Goal: Task Accomplishment & Management: Manage account settings

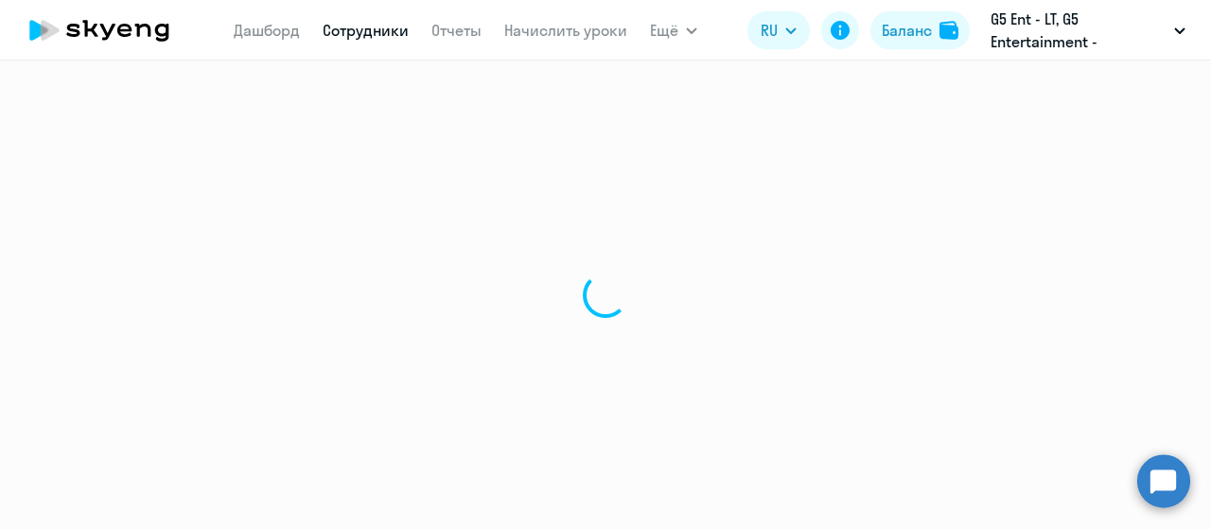
select select "30"
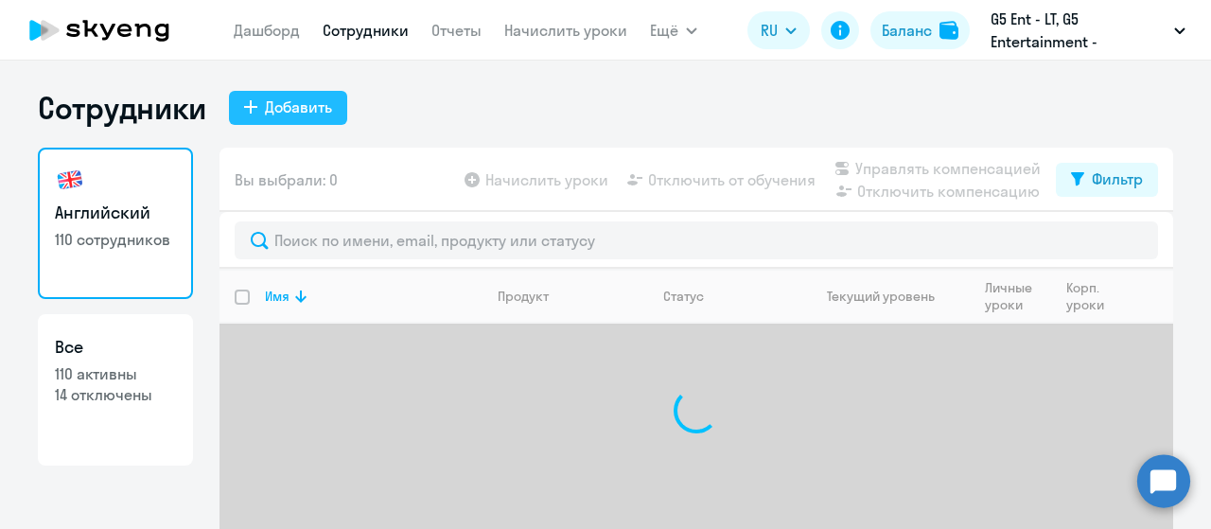
click at [300, 99] on div "Добавить" at bounding box center [298, 107] width 67 height 23
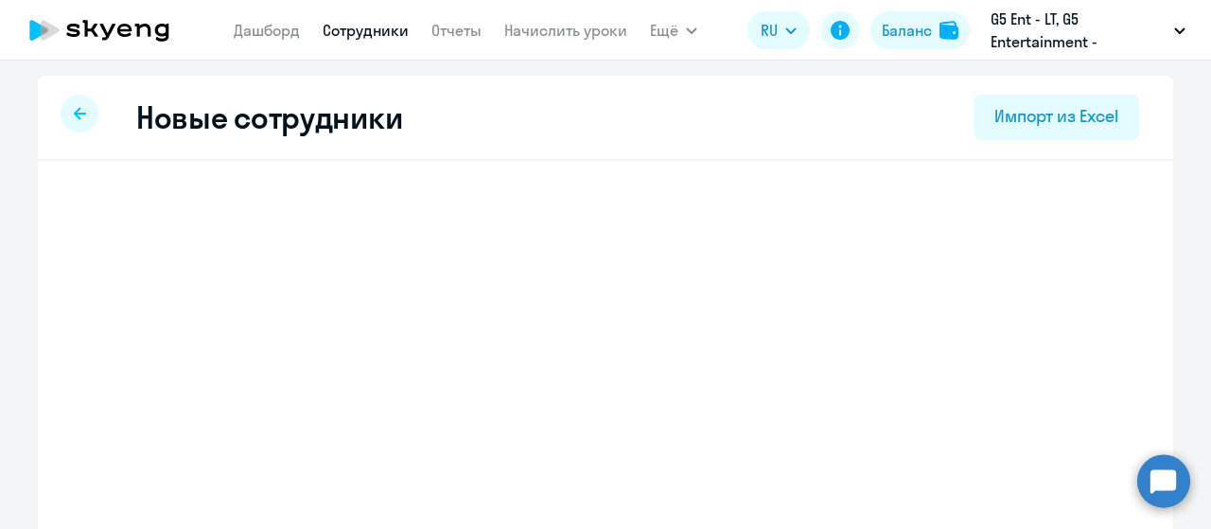
select select "english_adult_not_native_speaker"
select select "3"
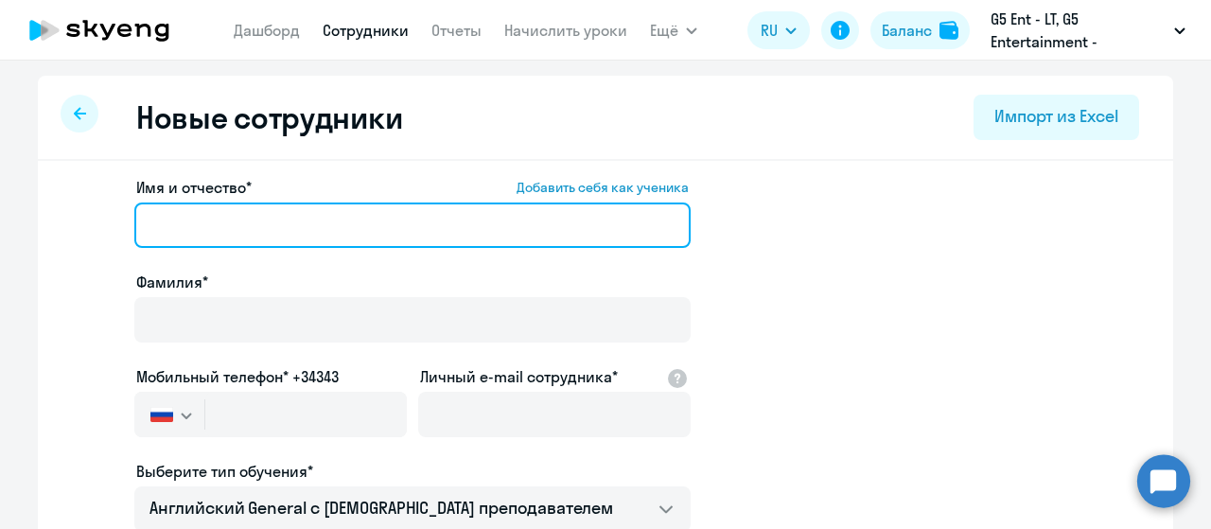
click at [264, 222] on input "Имя и отчество* Добавить себя как ученика" at bounding box center [412, 225] width 556 height 45
type input "[PERSON_NAME]"
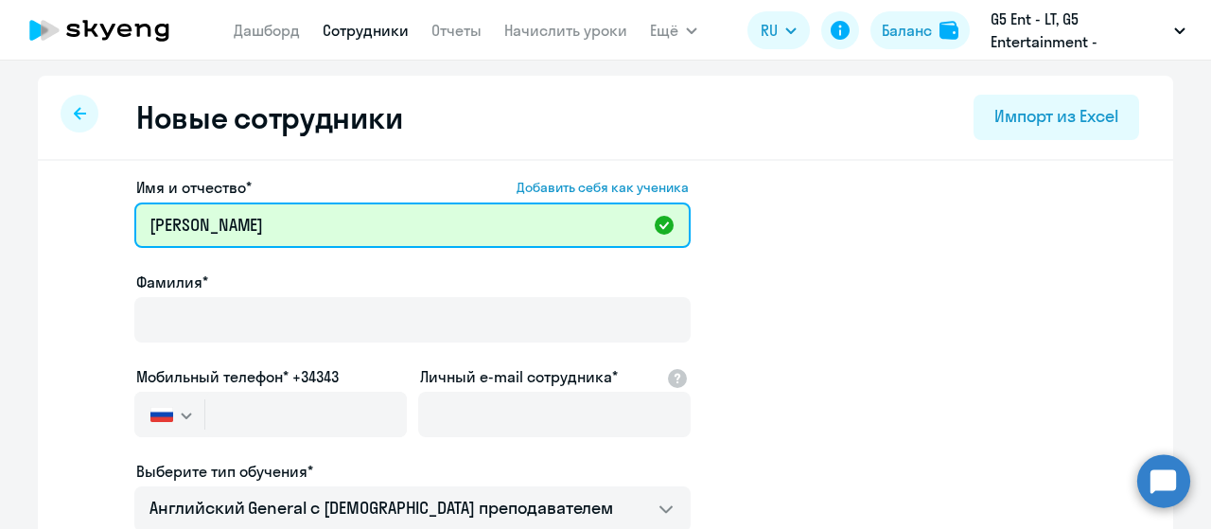
type input "[PERSON_NAME]"
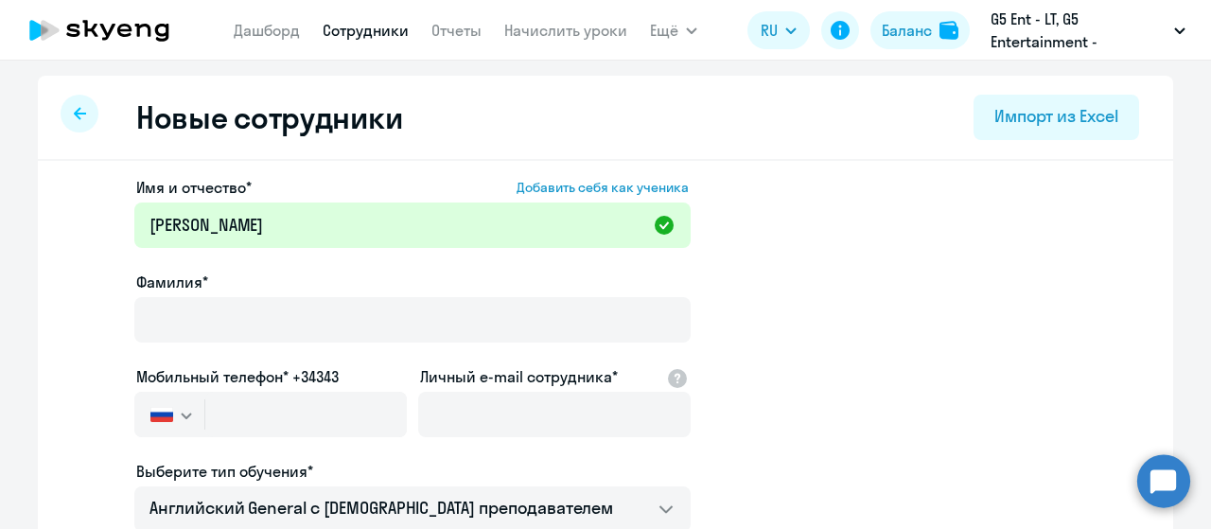
click at [429, 345] on div at bounding box center [412, 347] width 556 height 8
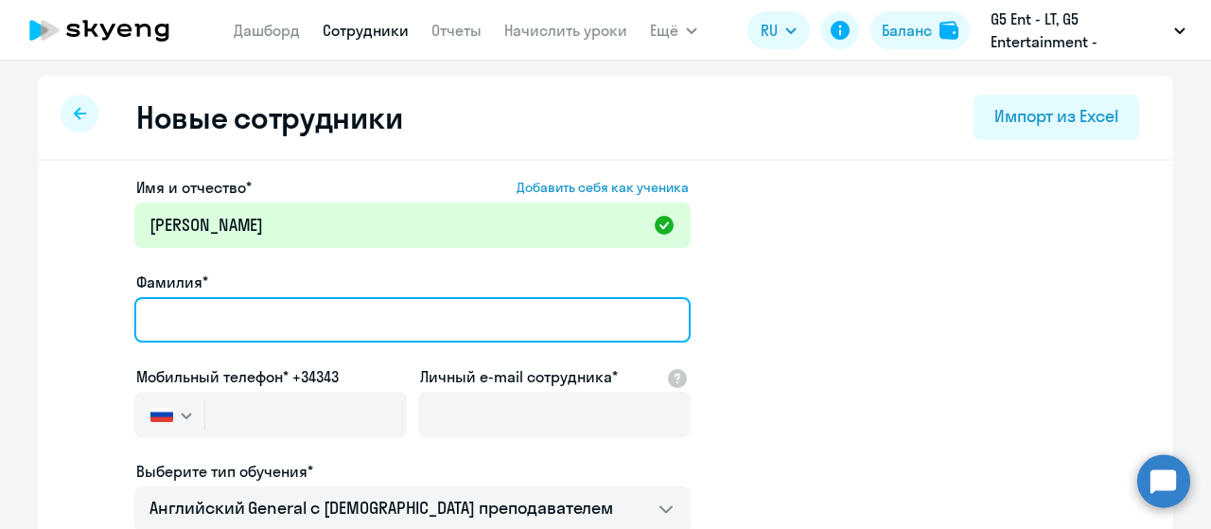
click at [424, 328] on input "Фамилия*" at bounding box center [412, 319] width 556 height 45
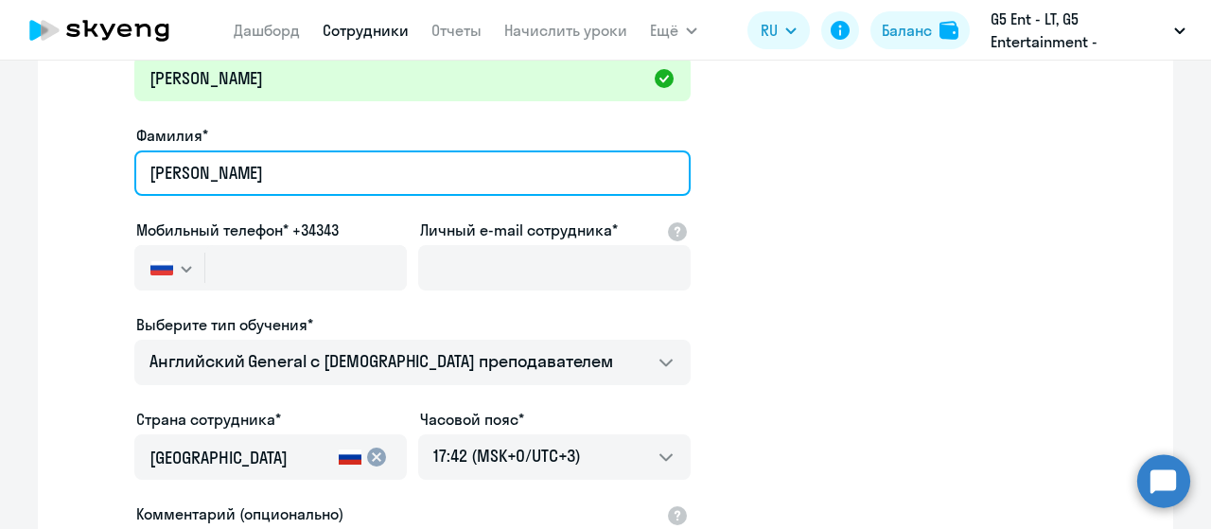
type input "[PERSON_NAME]"
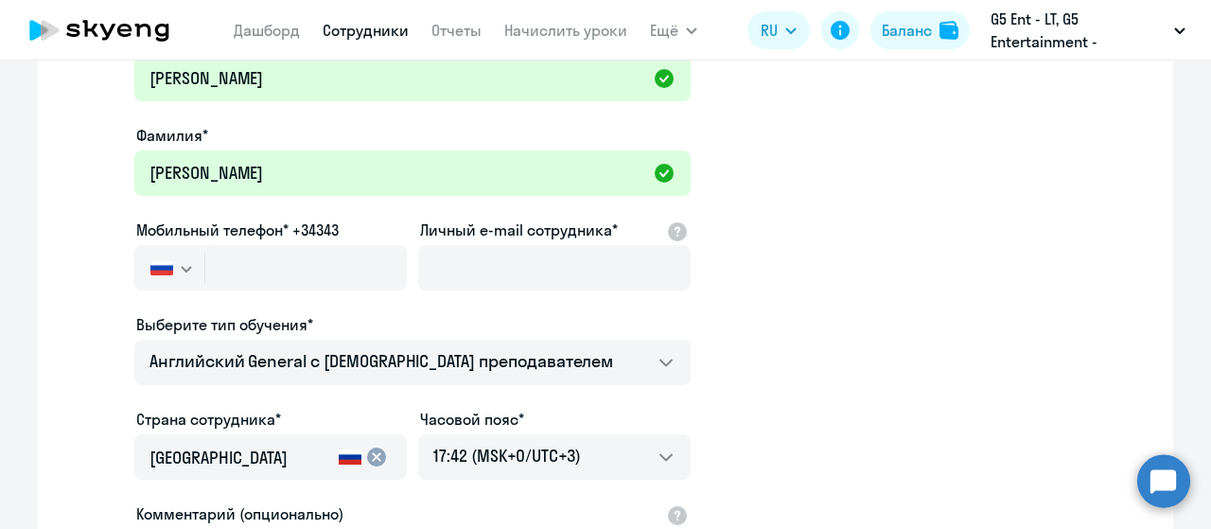
click at [161, 268] on img "button" at bounding box center [161, 267] width 23 height 15
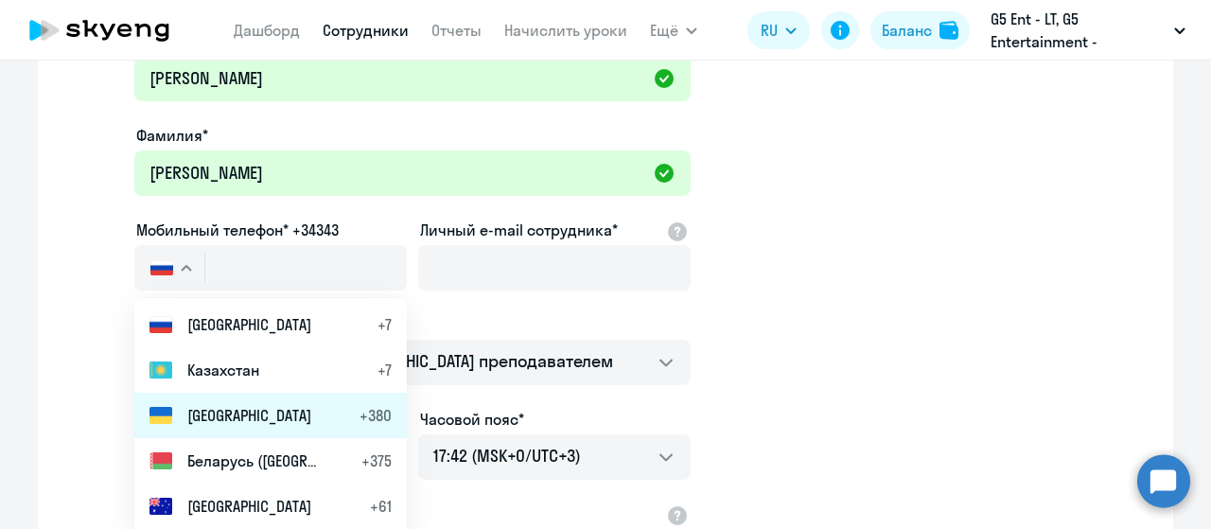
click at [225, 404] on span "[GEOGRAPHIC_DATA]" at bounding box center [249, 415] width 124 height 23
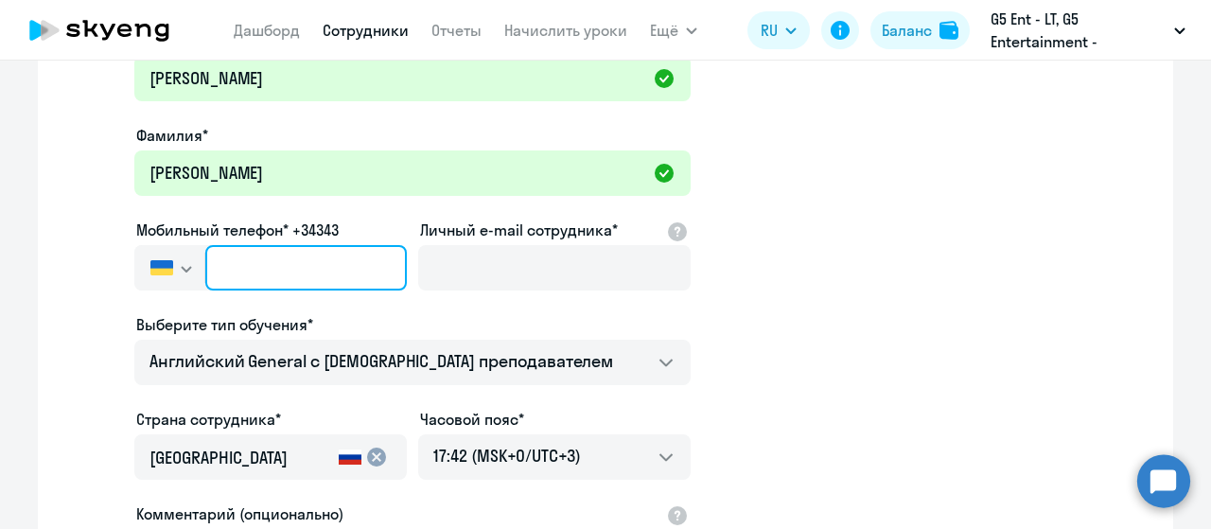
click at [356, 248] on input "text" at bounding box center [306, 267] width 202 height 45
paste input "[PHONE_NUMBER]"
type input "[PHONE_NUMBER]"
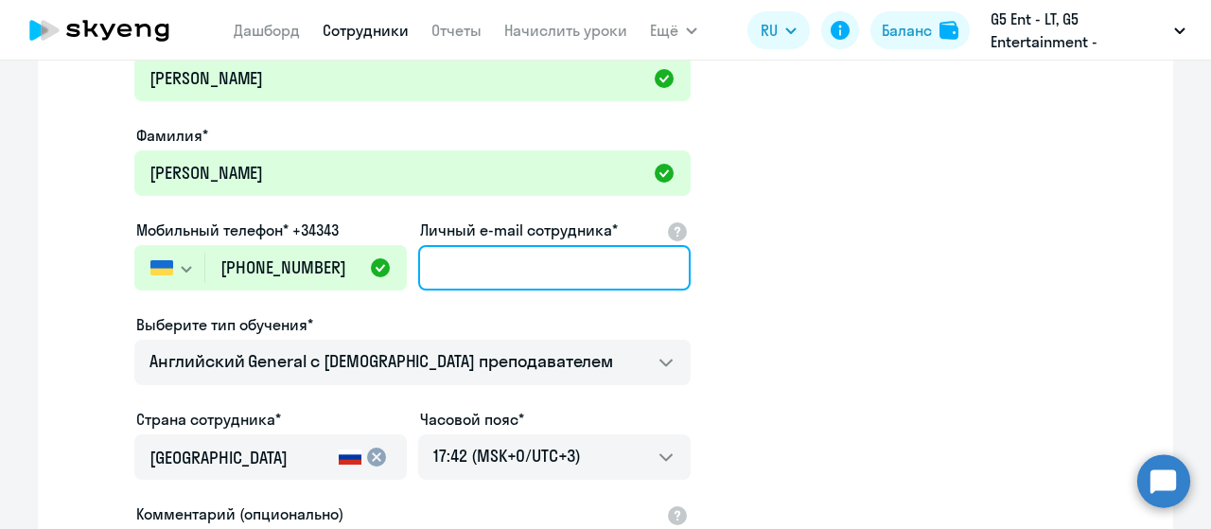
drag, startPoint x: 515, startPoint y: 262, endPoint x: 496, endPoint y: 256, distance: 20.1
click at [515, 262] on input "Личный e-mail сотрудника*" at bounding box center [554, 267] width 273 height 45
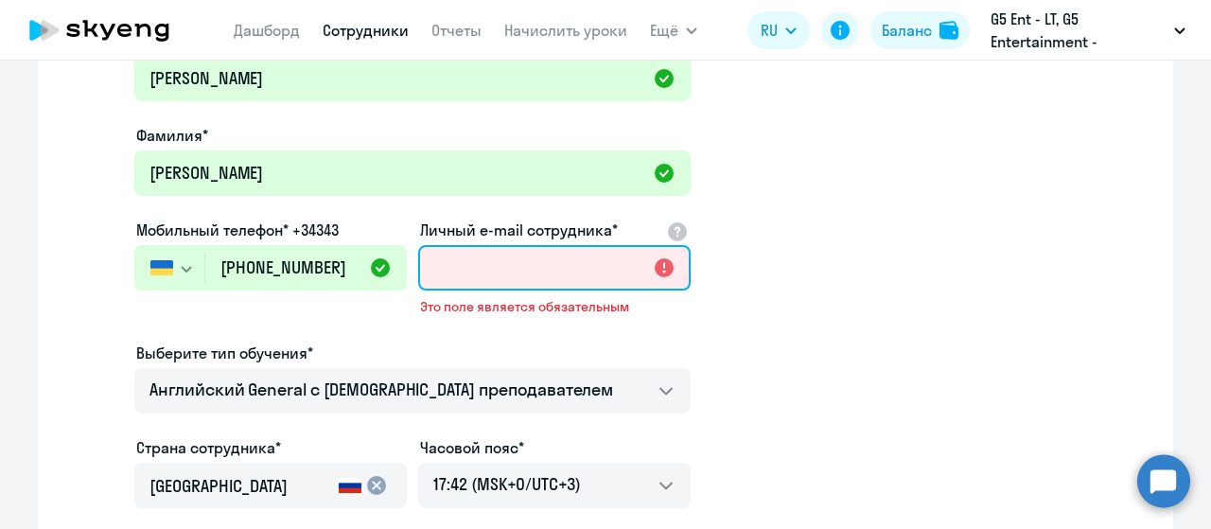
paste input "[PERSON_NAME][EMAIL_ADDRESS][DOMAIN_NAME]"
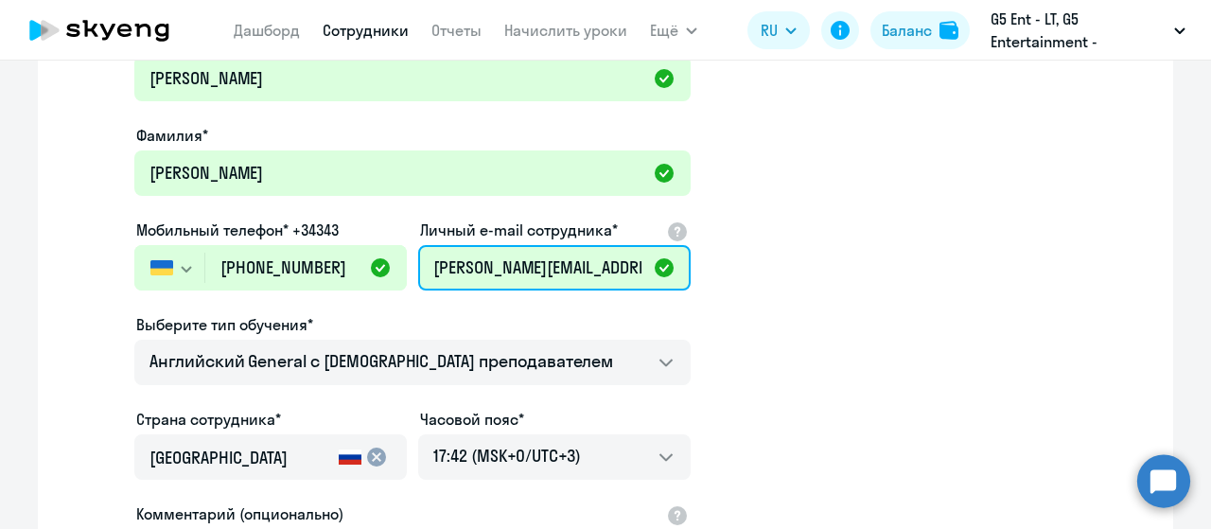
scroll to position [248, 0]
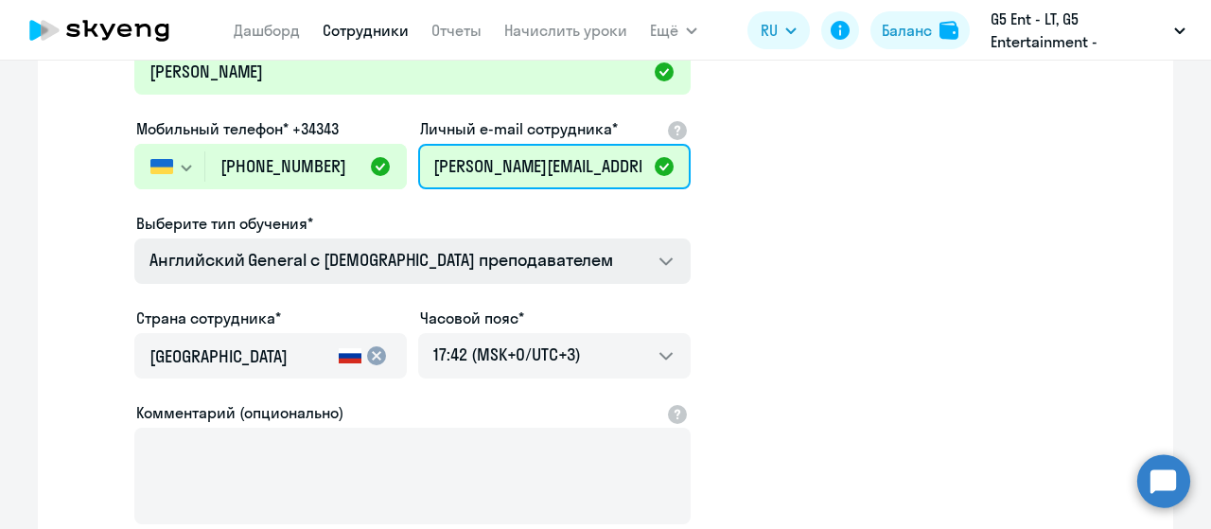
type input "[PERSON_NAME][EMAIL_ADDRESS][DOMAIN_NAME]"
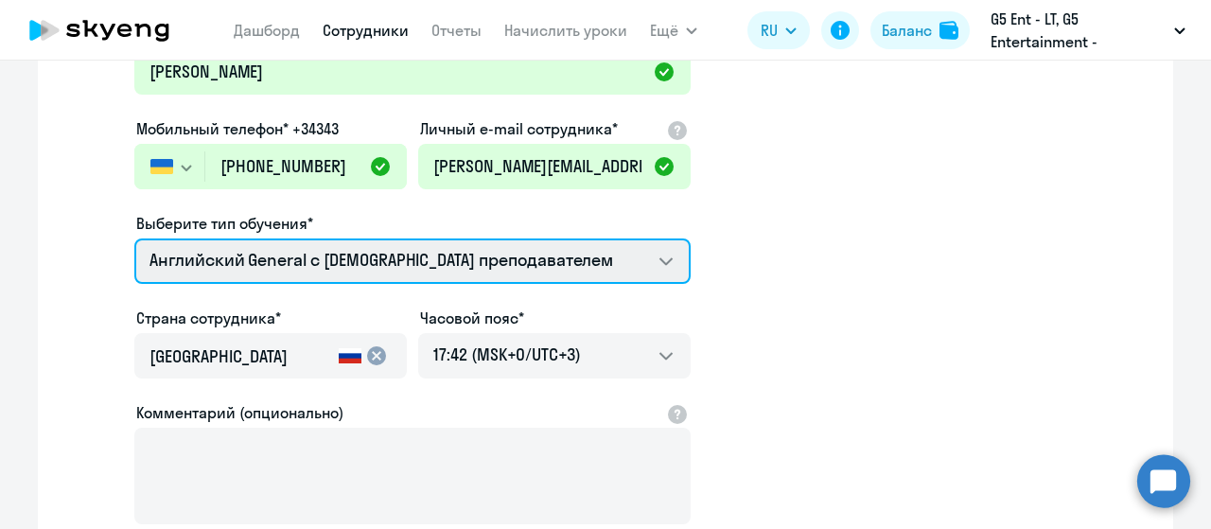
click at [532, 267] on select "Премиум [DEMOGRAPHIC_DATA] с русскоговорящим преподавателем Английский General …" at bounding box center [412, 260] width 556 height 45
select select "english_adult_native_speaker"
click at [134, 238] on select "Премиум [DEMOGRAPHIC_DATA] с русскоговорящим преподавателем Английский General …" at bounding box center [412, 260] width 556 height 45
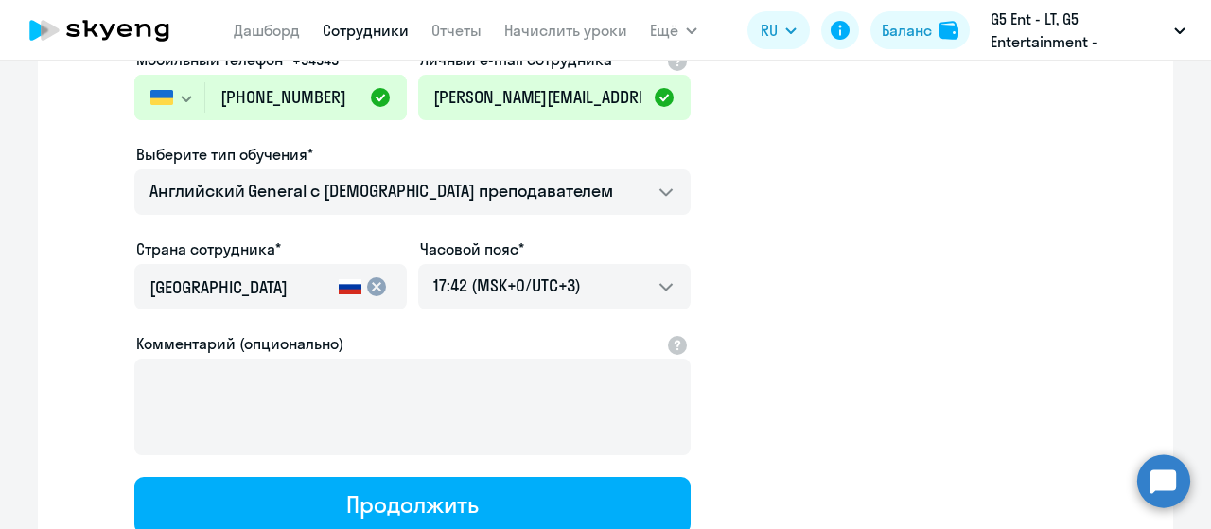
click at [365, 292] on mat-icon "cancel" at bounding box center [376, 286] width 23 height 23
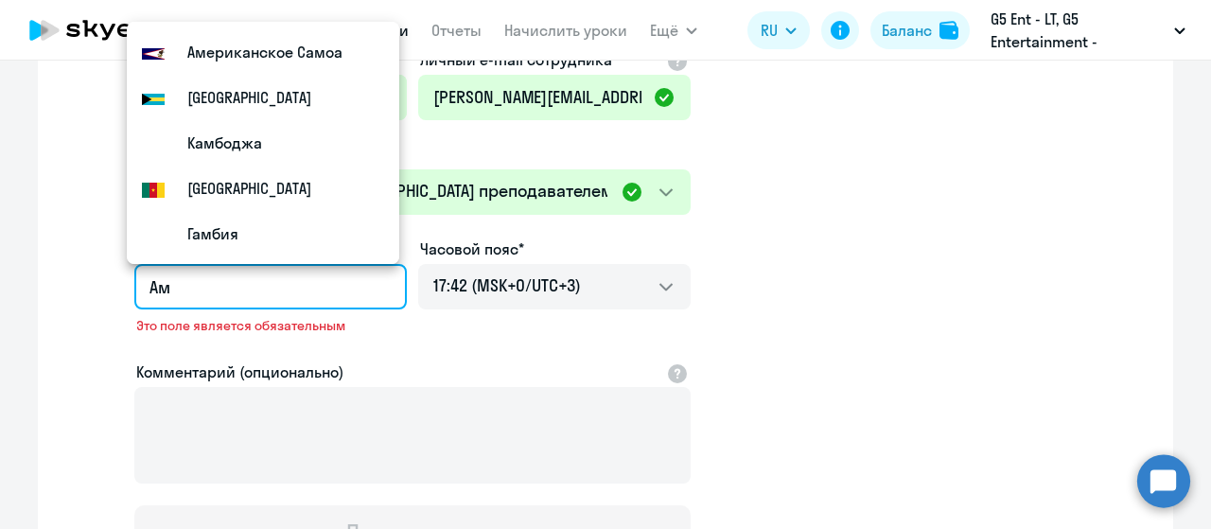
type input "[PERSON_NAME]"
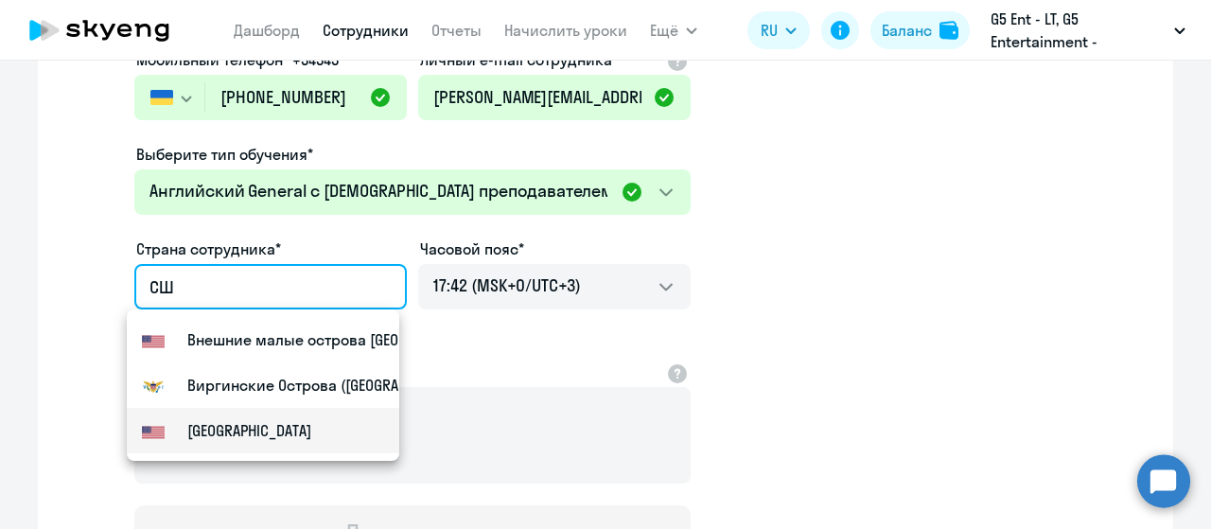
click at [221, 428] on mat-option "[GEOGRAPHIC_DATA]" at bounding box center [263, 430] width 273 height 45
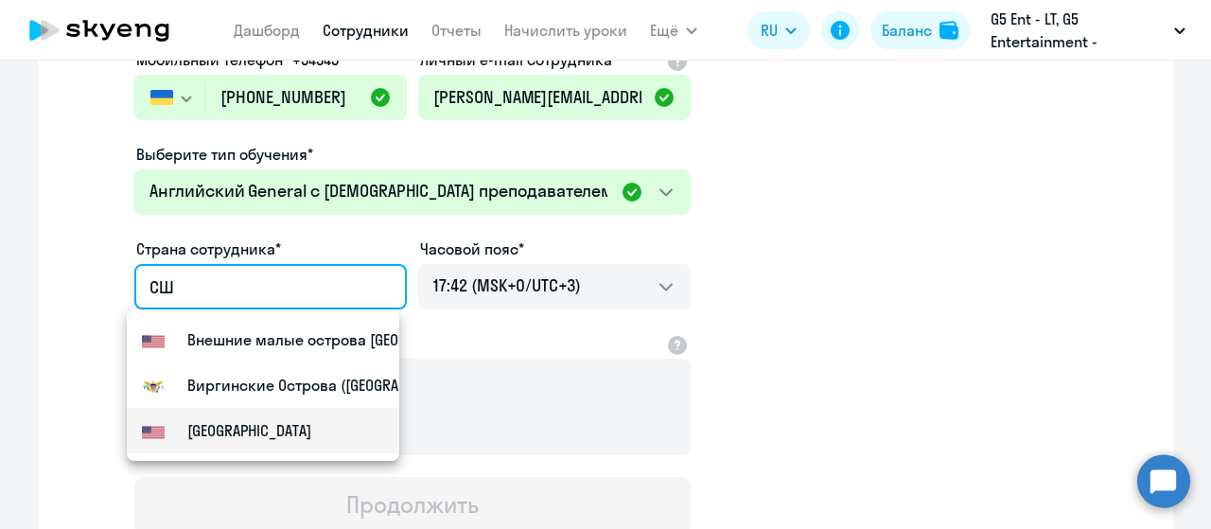
type input "[GEOGRAPHIC_DATA]"
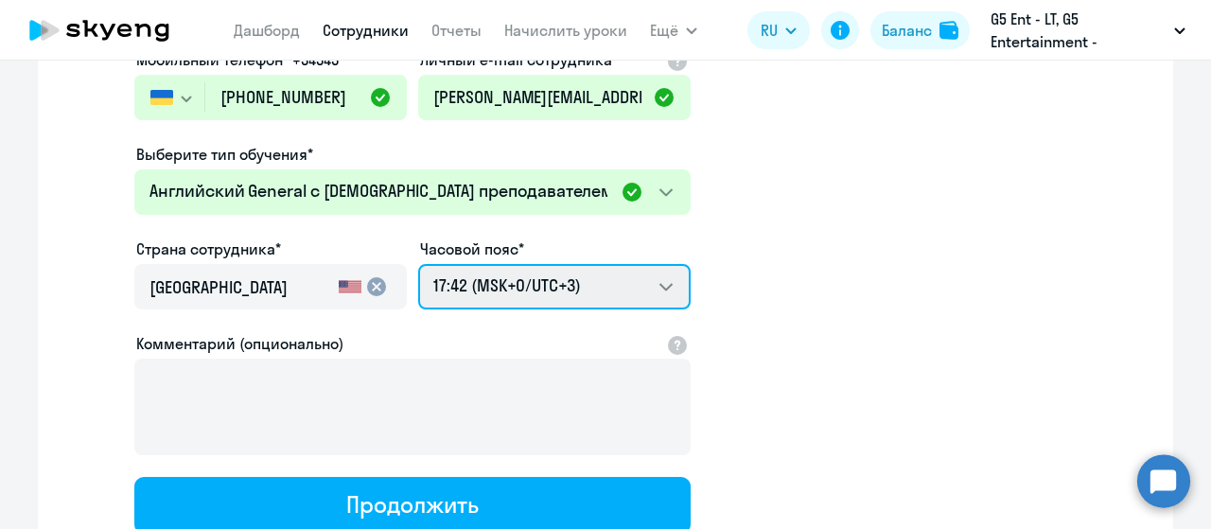
click at [551, 284] on select "03:42 (MSK-14/UTC-11) 04:42 (MSK-13/UTC-10) 05:42 (MSK-12/UTC-9) 06:42 (MSK-11/…" at bounding box center [554, 286] width 273 height 45
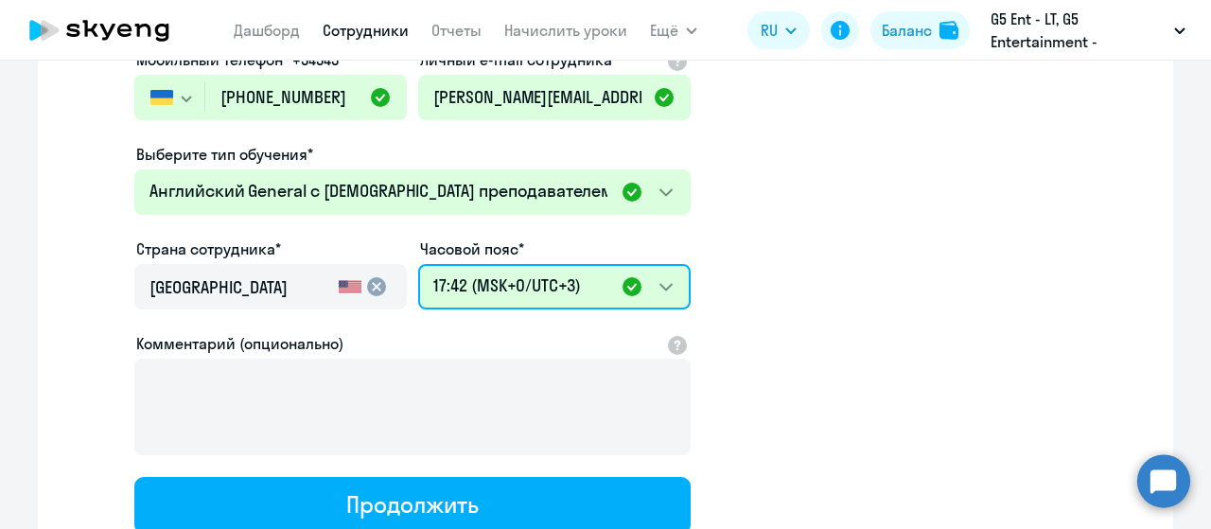
click at [574, 302] on select "03:42 (MSK-14/UTC-11) 04:42 (MSK-13/UTC-10) 05:42 (MSK-12/UTC-9) 06:42 (MSK-11/…" at bounding box center [554, 286] width 273 height 45
select select "-5"
click at [418, 264] on select "03:42 (MSK-14/UTC-11) 04:42 (MSK-13/UTC-10) 05:42 (MSK-12/UTC-9) 06:42 (MSK-11/…" at bounding box center [554, 286] width 273 height 45
click at [565, 283] on select "03:42 (MSK-14/UTC-11) 04:42 (MSK-13/UTC-10) 05:42 (MSK-12/UTC-9) 06:42 (MSK-11/…" at bounding box center [554, 286] width 273 height 45
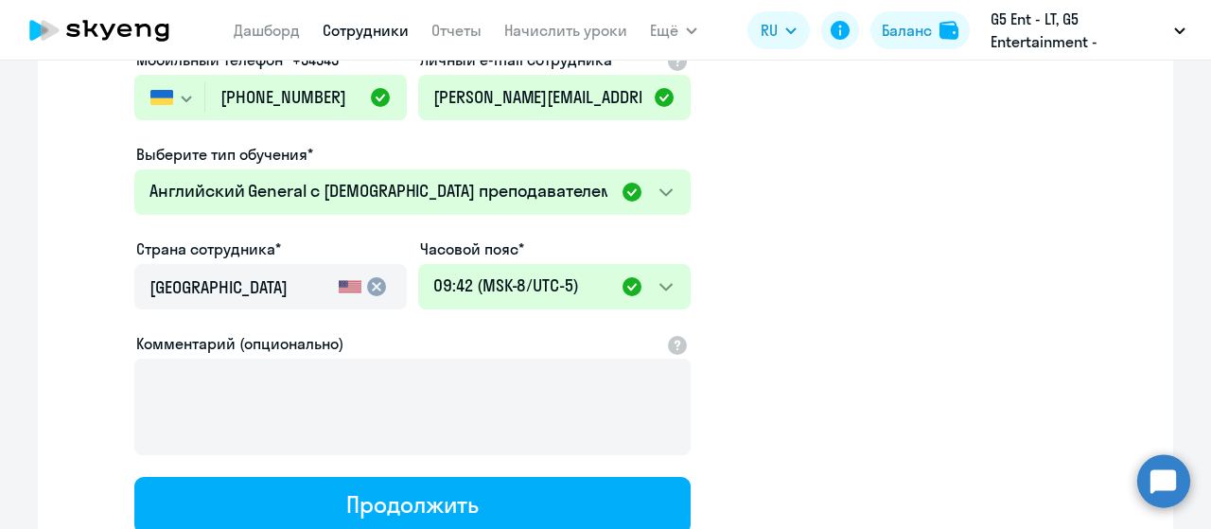
click at [742, 300] on app-new-student-form "Имя и отчество* Добавить себя как ученика [PERSON_NAME]* [PERSON_NAME] Мобильны…" at bounding box center [605, 196] width 1075 height 675
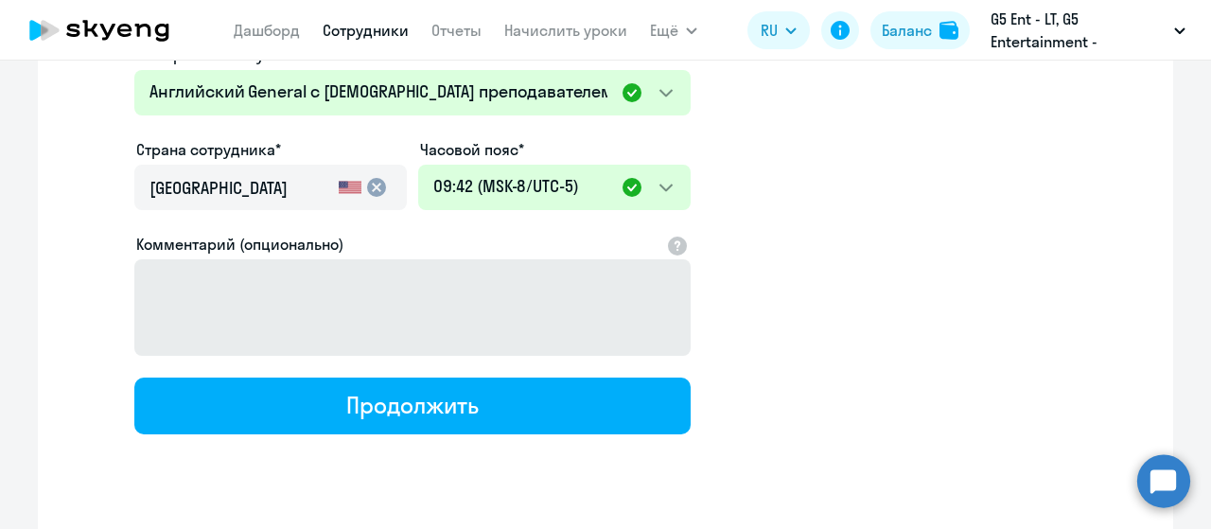
scroll to position [421, 0]
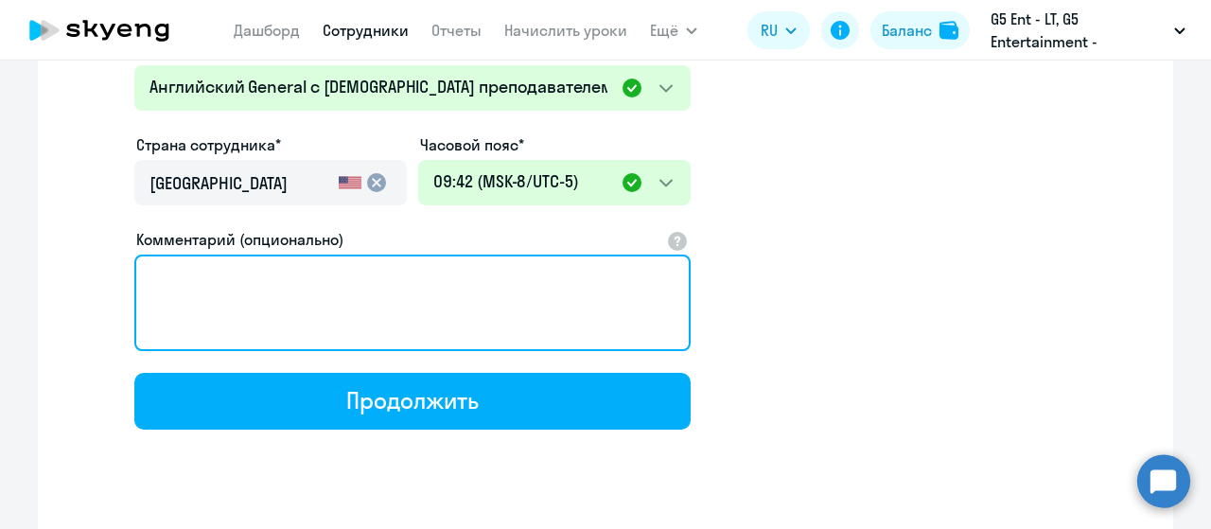
click at [473, 309] on textarea "Комментарий (опционально)" at bounding box center [412, 303] width 556 height 97
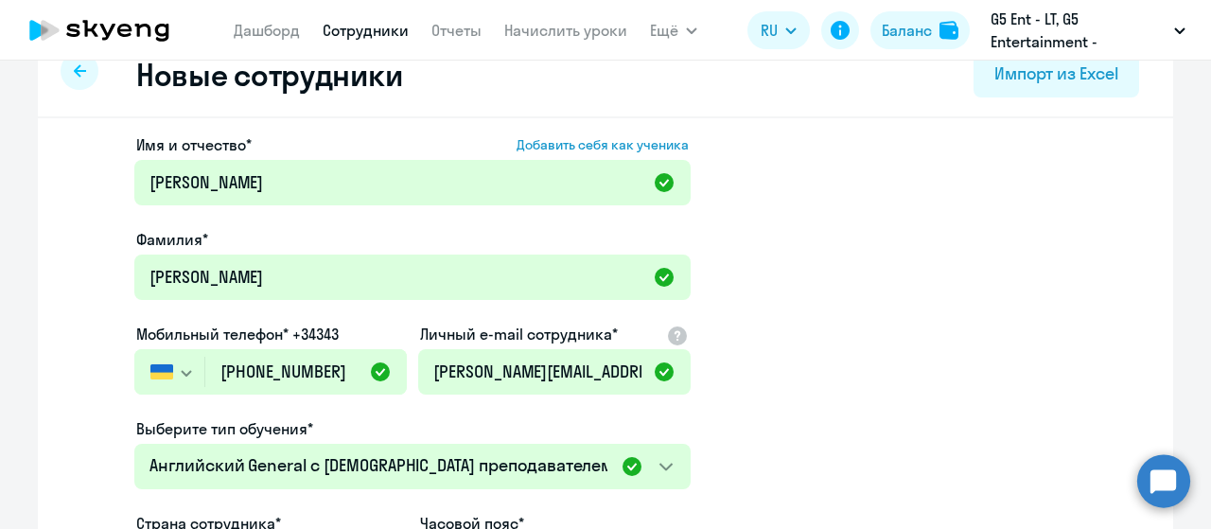
scroll to position [42, 0]
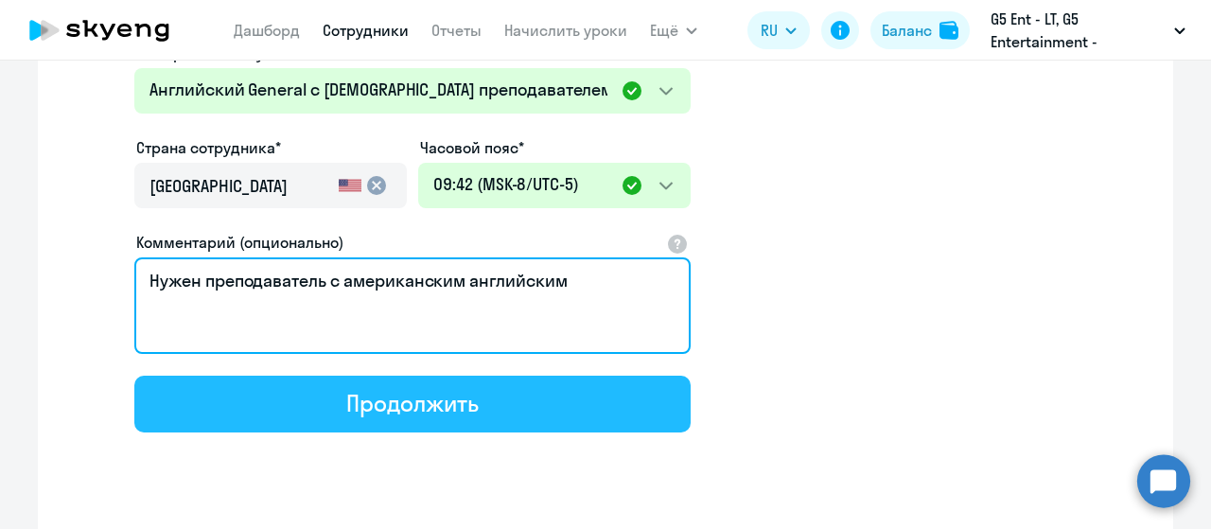
type textarea "Нужен преподаватель с американским английским"
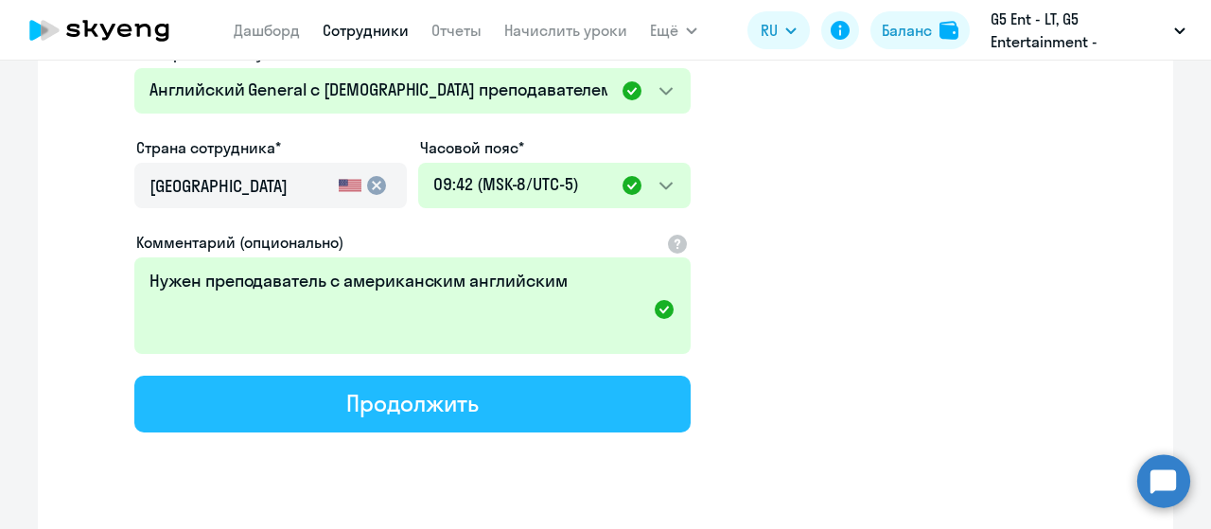
click at [487, 400] on button "Продолжить" at bounding box center [412, 404] width 556 height 57
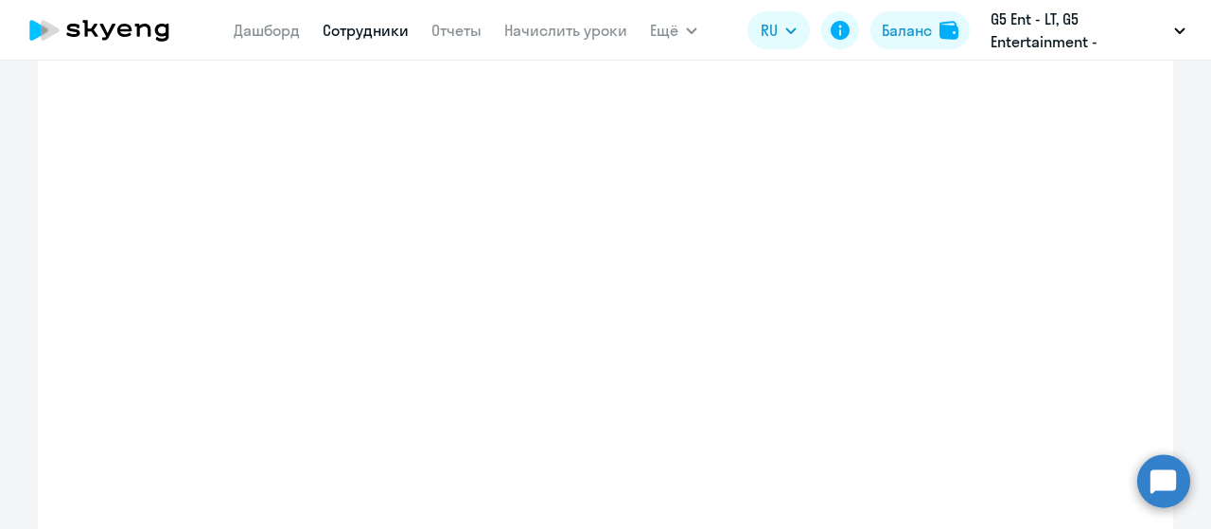
select select "english_adult_native_speaker"
select select "-5"
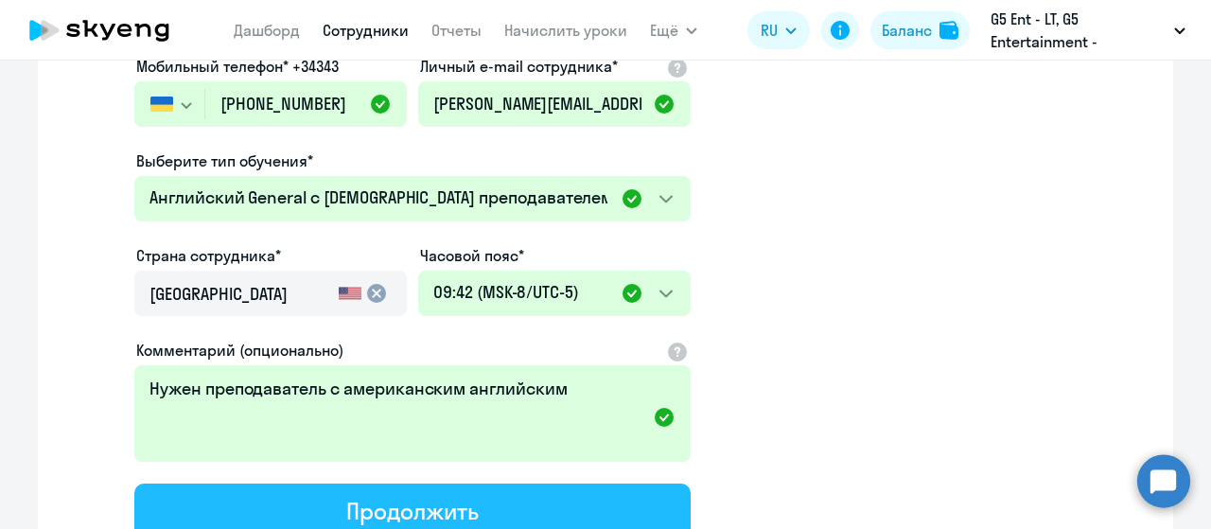
scroll to position [23, 0]
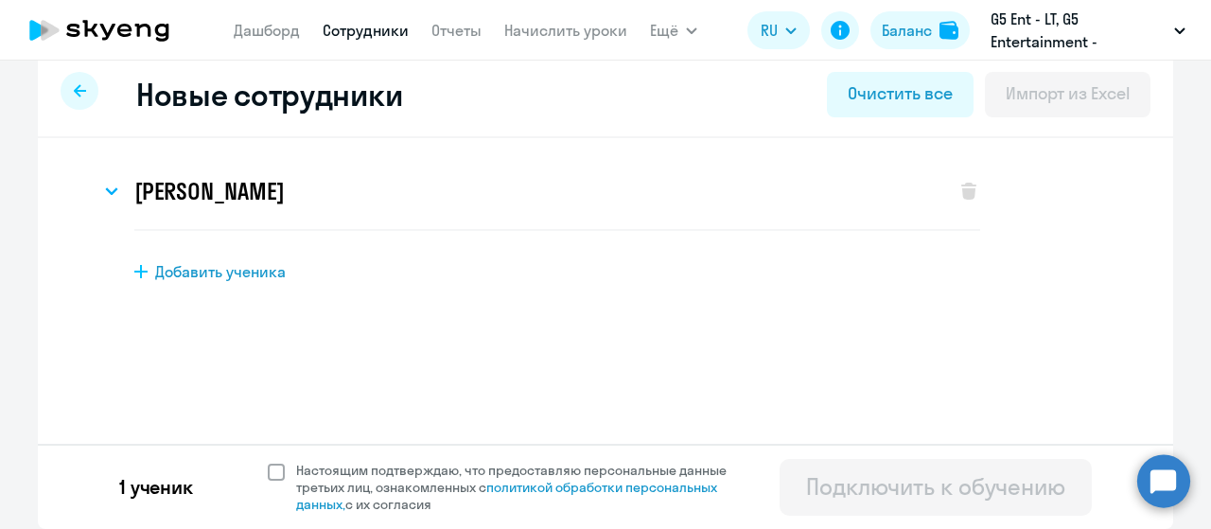
click at [268, 475] on span at bounding box center [276, 472] width 17 height 17
click at [267, 462] on input "Настоящим подтверждаю, что предоставляю персональные данные третьих лиц, ознако…" at bounding box center [267, 461] width 1 height 1
checkbox input "true"
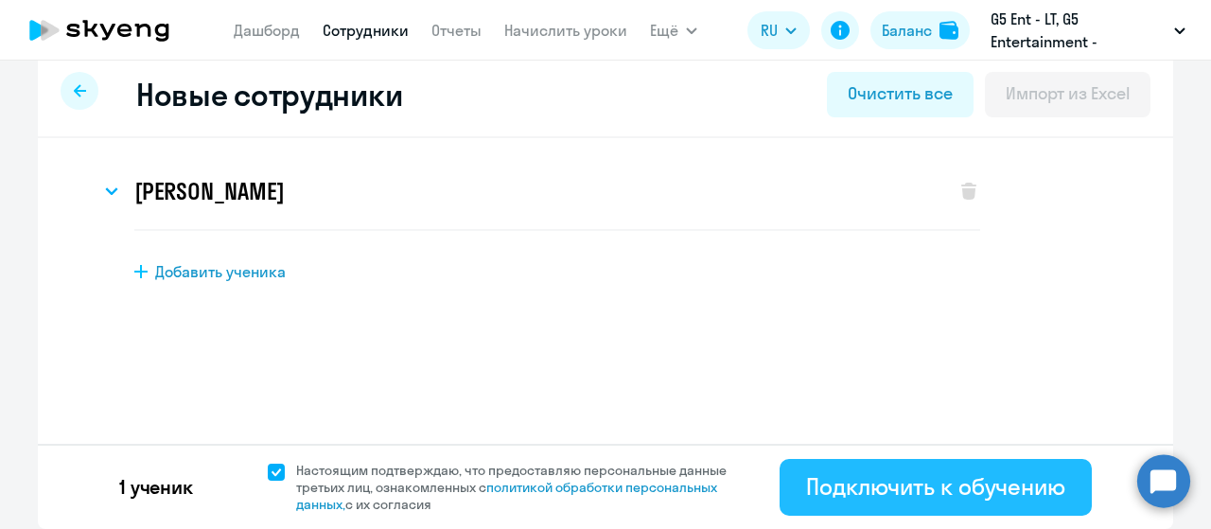
click at [882, 476] on div "Подключить к обучению" at bounding box center [935, 486] width 259 height 30
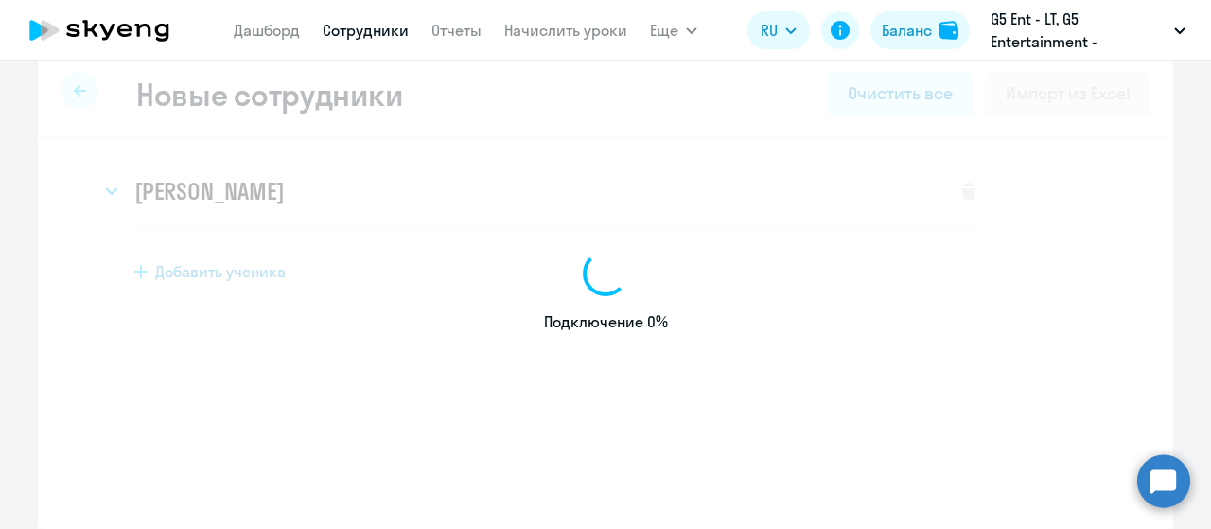
select select "english_adult_not_native_speaker"
select select "3"
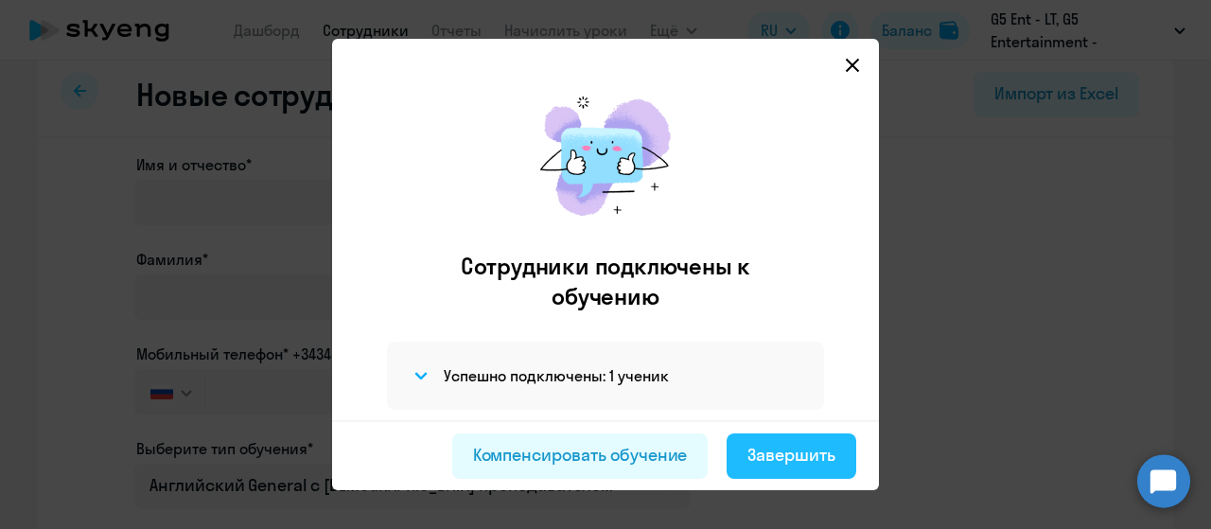
click at [776, 463] on div "Завершить" at bounding box center [792, 455] width 88 height 25
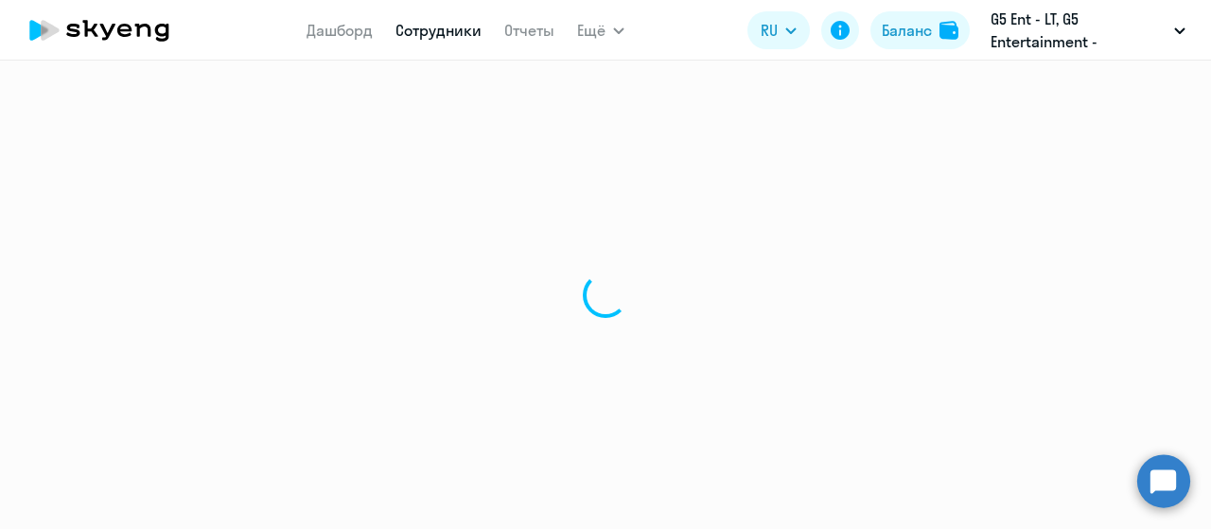
select select "30"
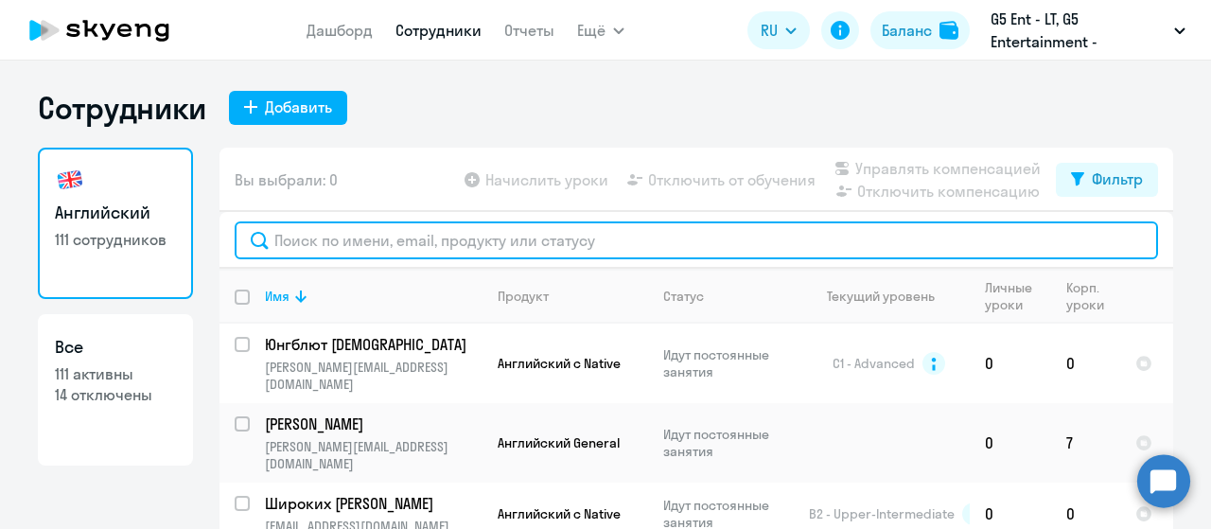
click at [552, 249] on input "text" at bounding box center [697, 240] width 924 height 38
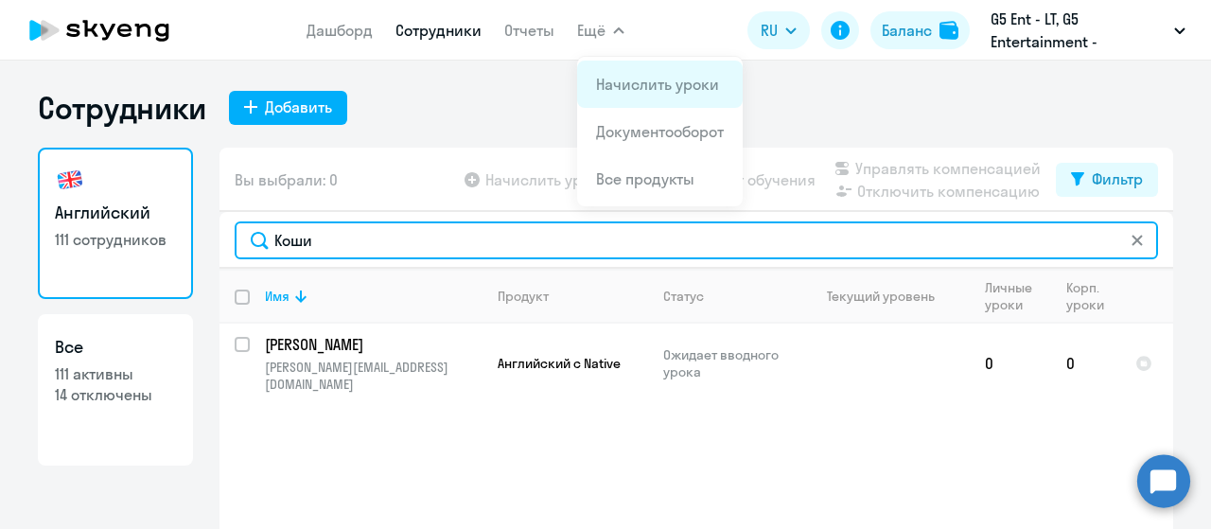
type input "Коши"
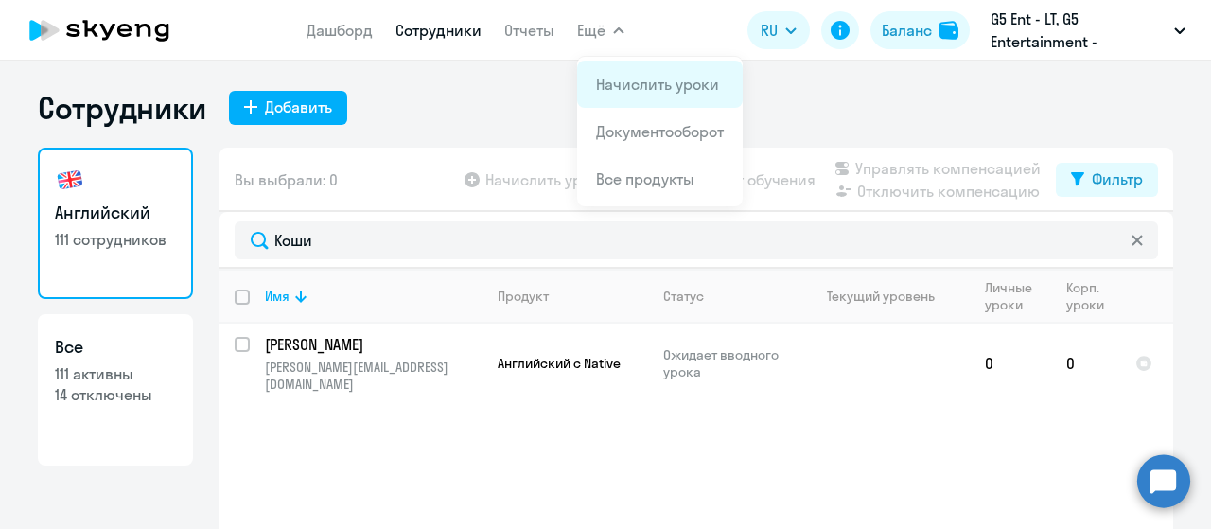
click at [635, 97] on li "Начислить уроки" at bounding box center [660, 84] width 166 height 47
click at [608, 37] on button "Ещё" at bounding box center [600, 30] width 47 height 38
click at [608, 9] on app-header "Дашборд Сотрудники Отчеты Ещё Начислить уроки Документооборот Все продукты Дашб…" at bounding box center [605, 30] width 1211 height 61
click at [630, 79] on link "Начислить уроки" at bounding box center [657, 84] width 123 height 19
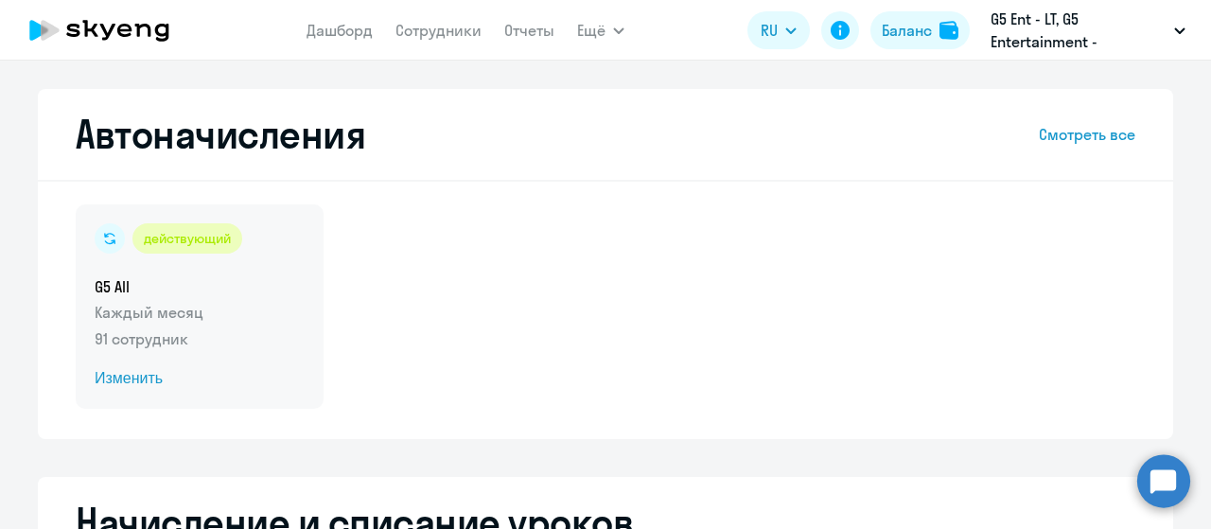
select select "10"
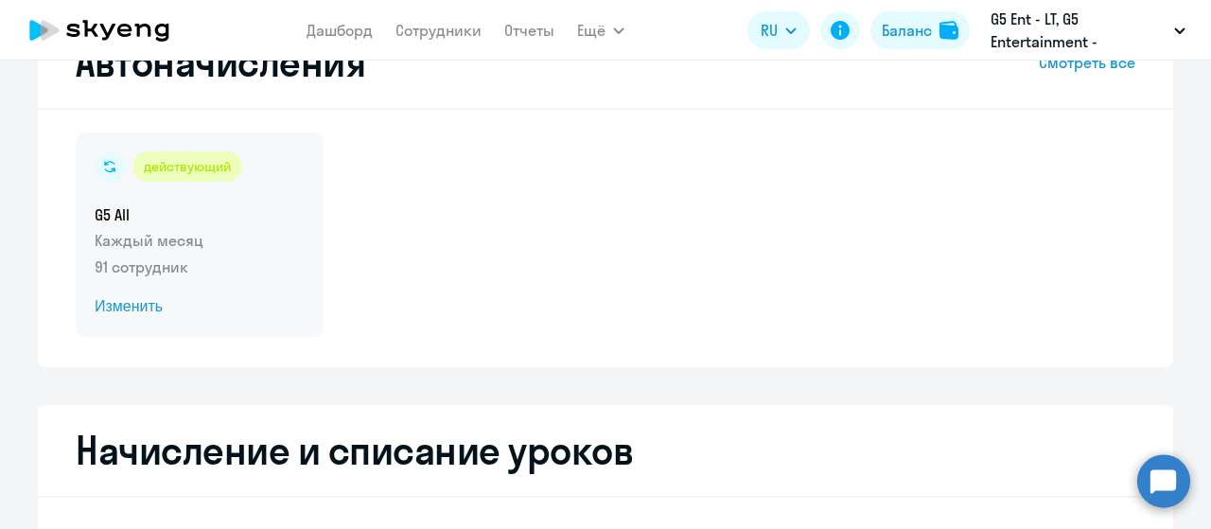
click at [138, 309] on span "Изменить" at bounding box center [200, 306] width 210 height 23
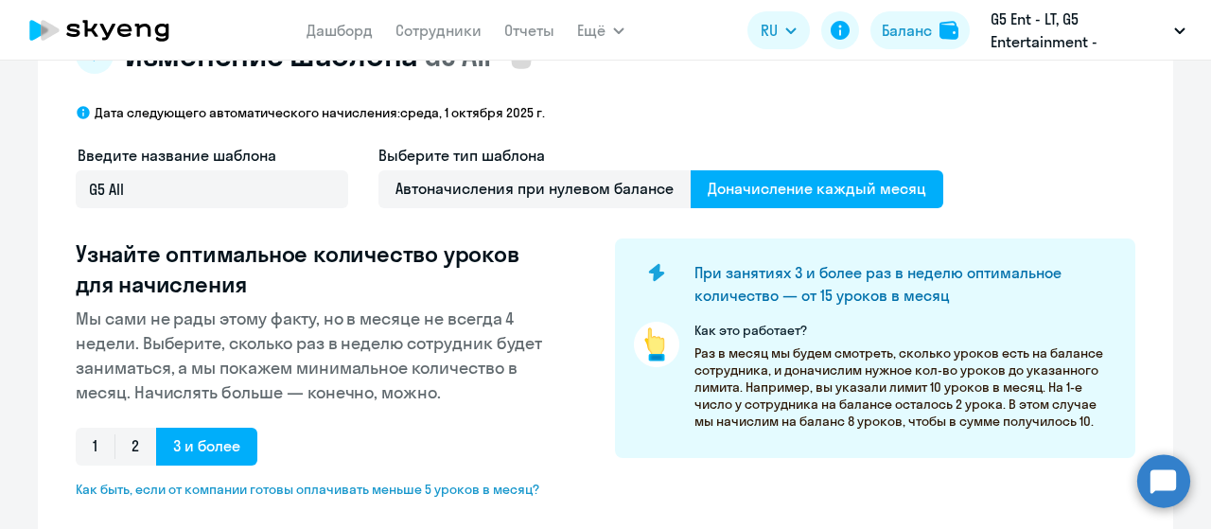
select select "10"
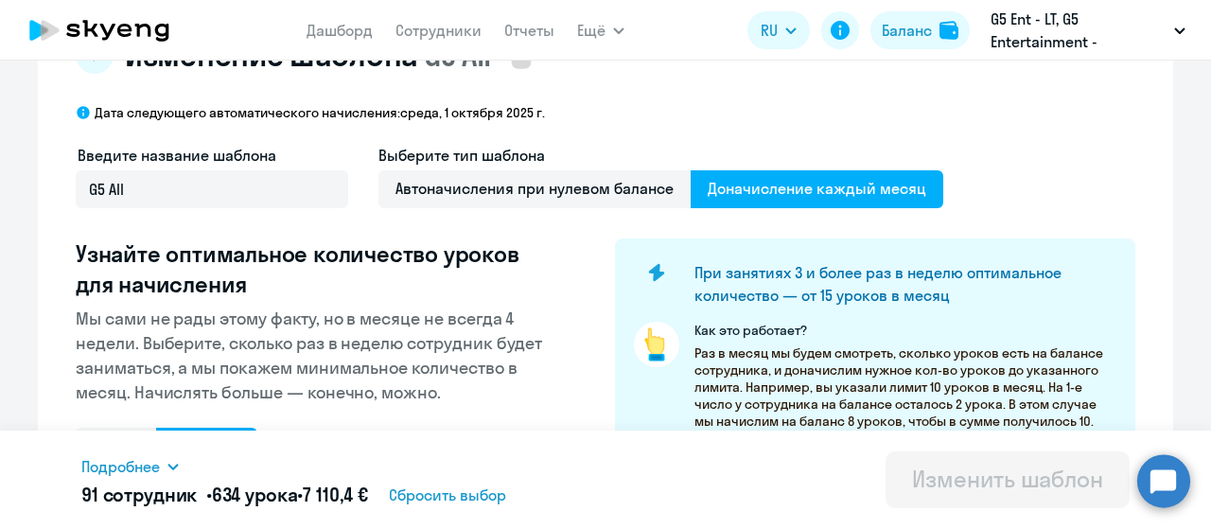
scroll to position [399, 0]
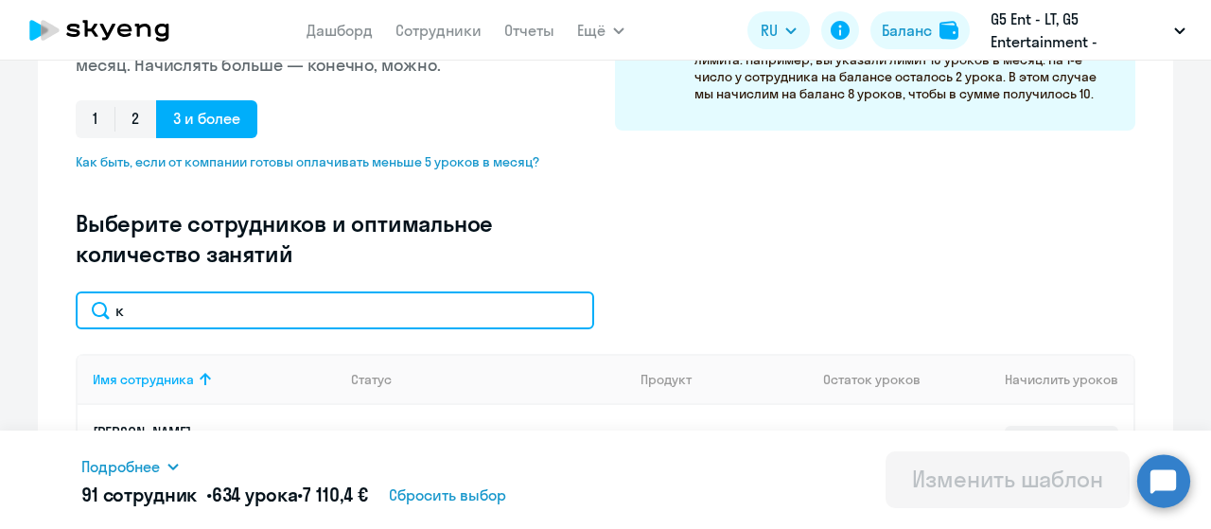
click at [361, 305] on input "к" at bounding box center [335, 310] width 519 height 38
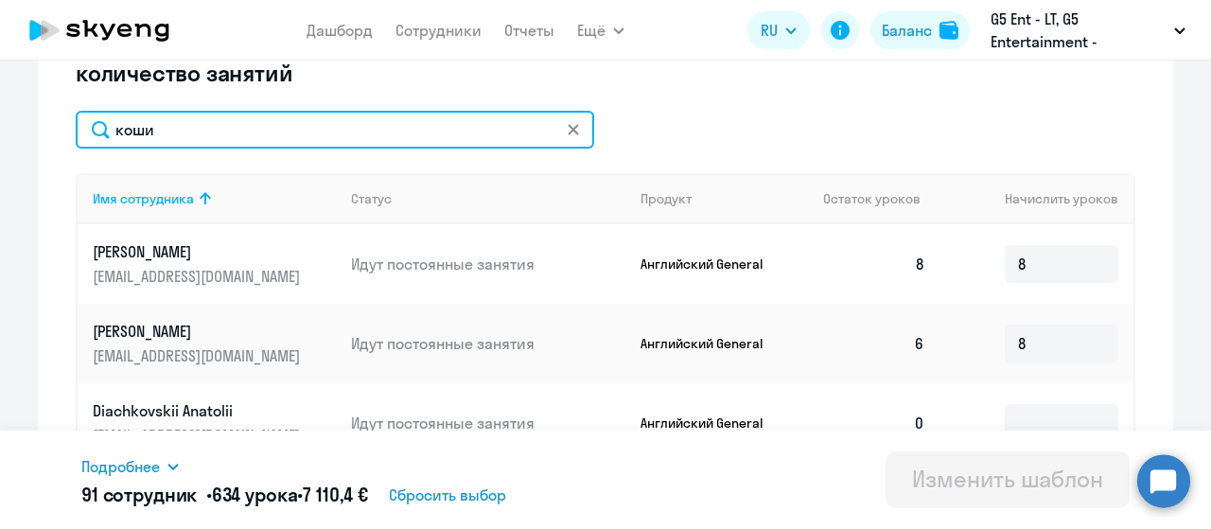
scroll to position [581, 0]
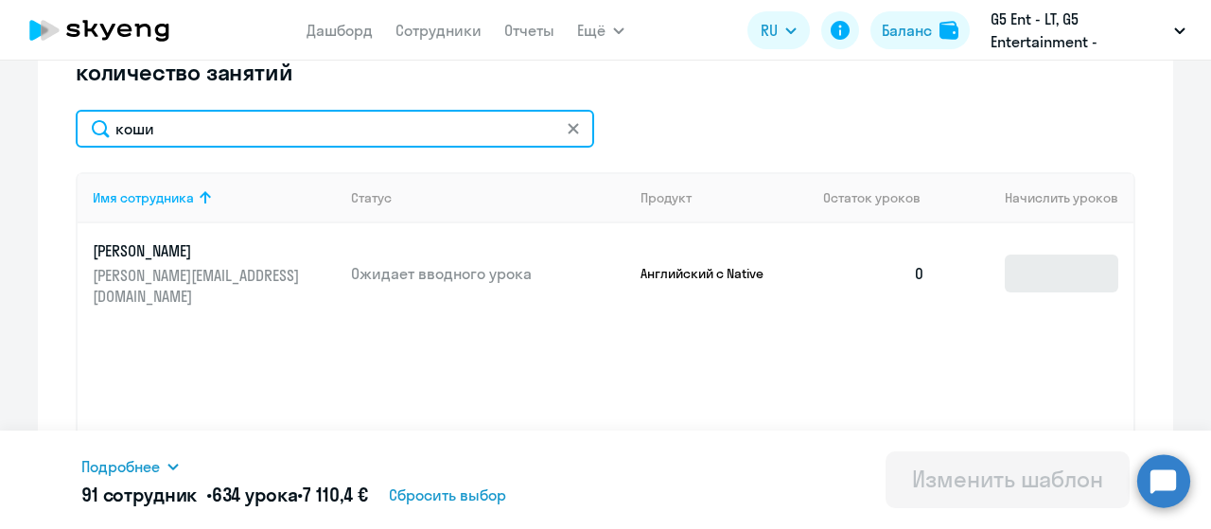
type input "коши"
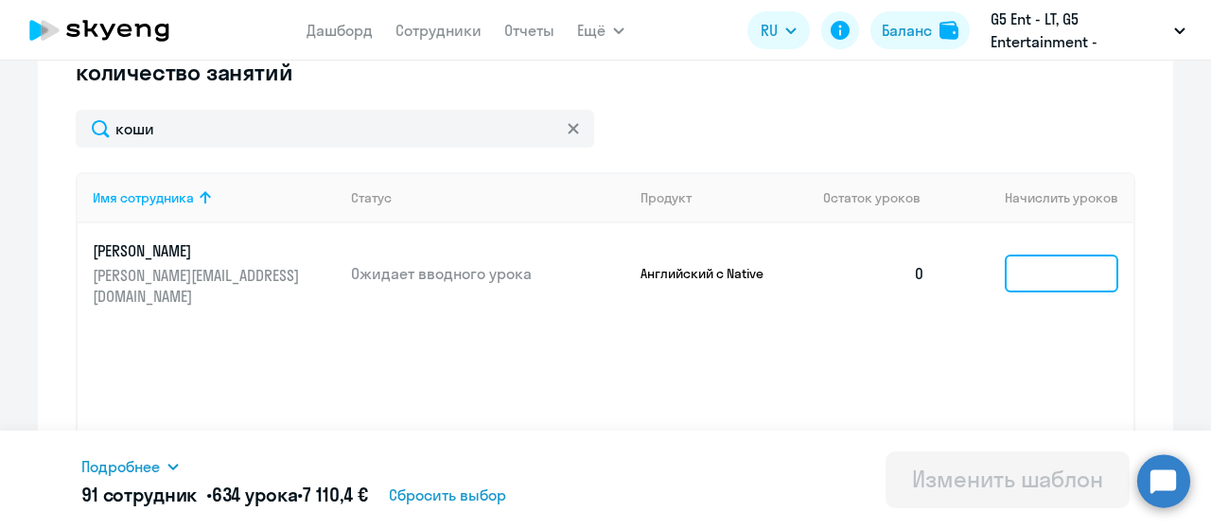
click at [1102, 268] on input at bounding box center [1062, 274] width 114 height 38
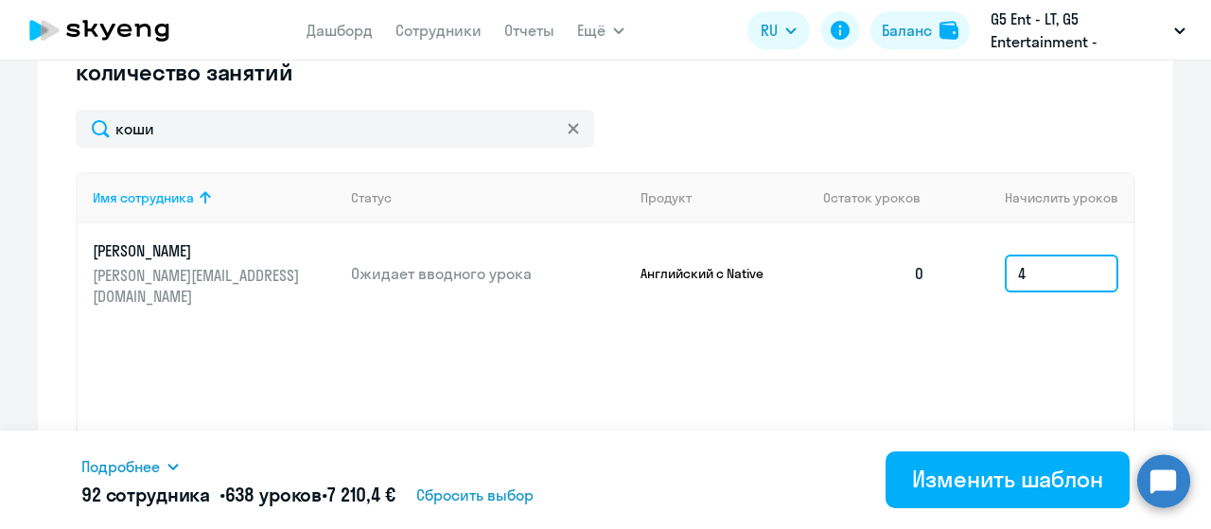
type input "4"
click at [1162, 228] on div "Изменение шаблона G5 All Дата следующего автоматического начисления: [DATE] Вве…" at bounding box center [606, 24] width 1136 height 1032
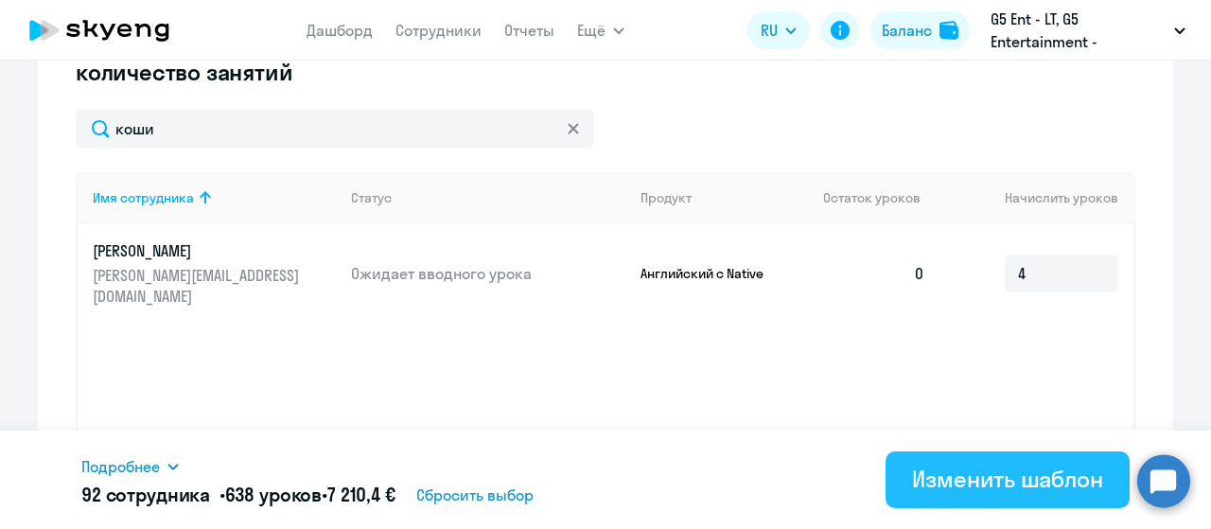
click at [1036, 479] on div "Изменить шаблон" at bounding box center [1007, 479] width 191 height 30
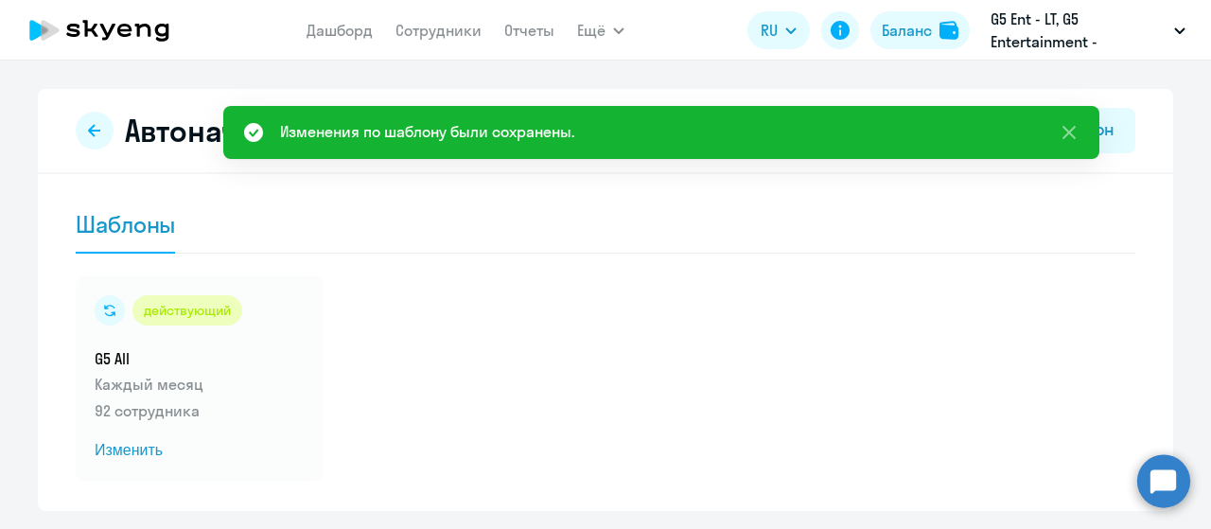
scroll to position [57, 0]
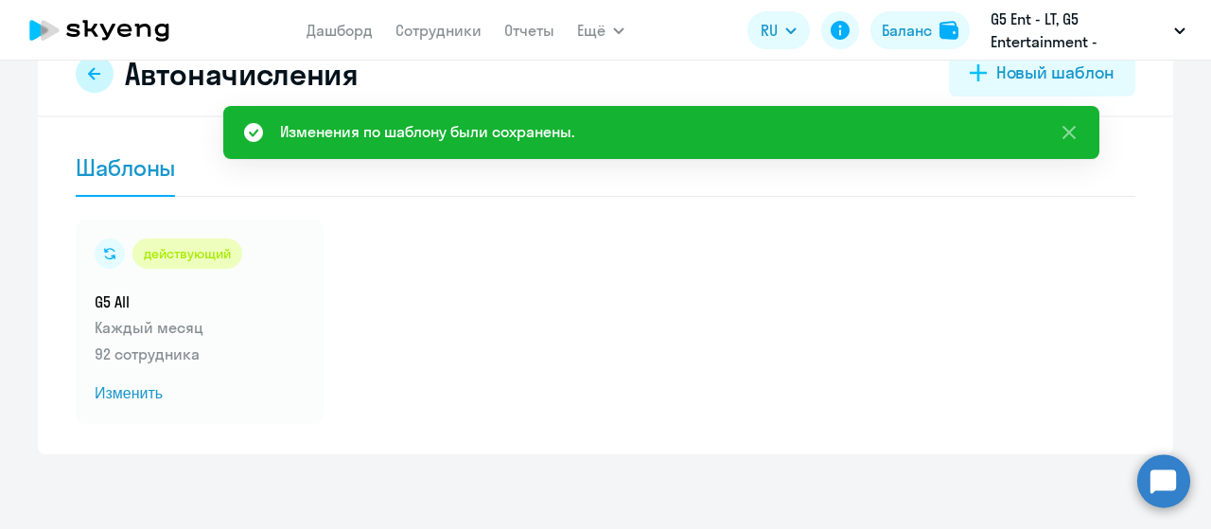
click at [79, 83] on button at bounding box center [95, 74] width 38 height 38
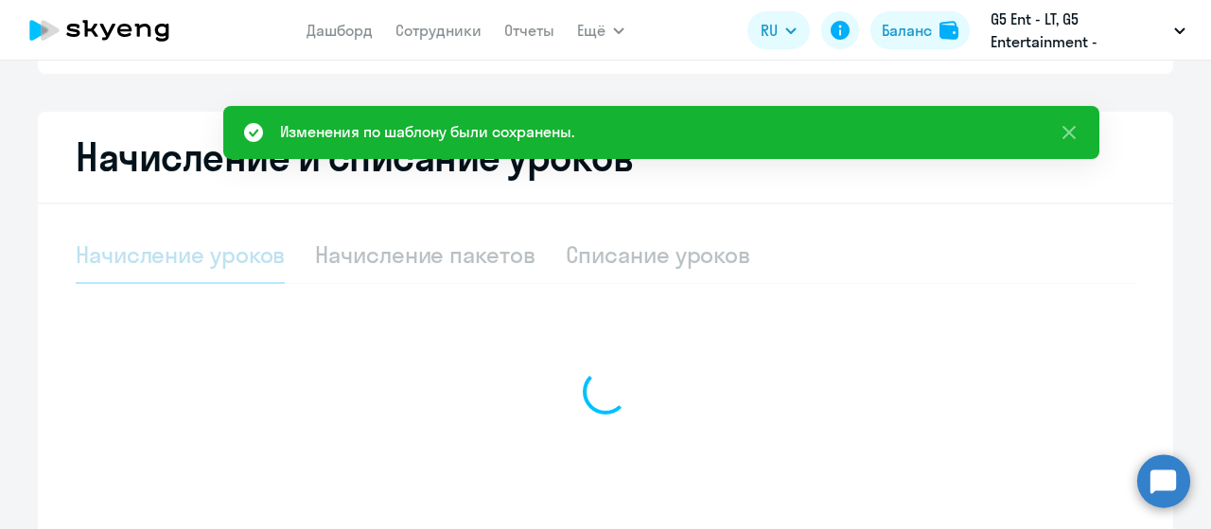
select select "10"
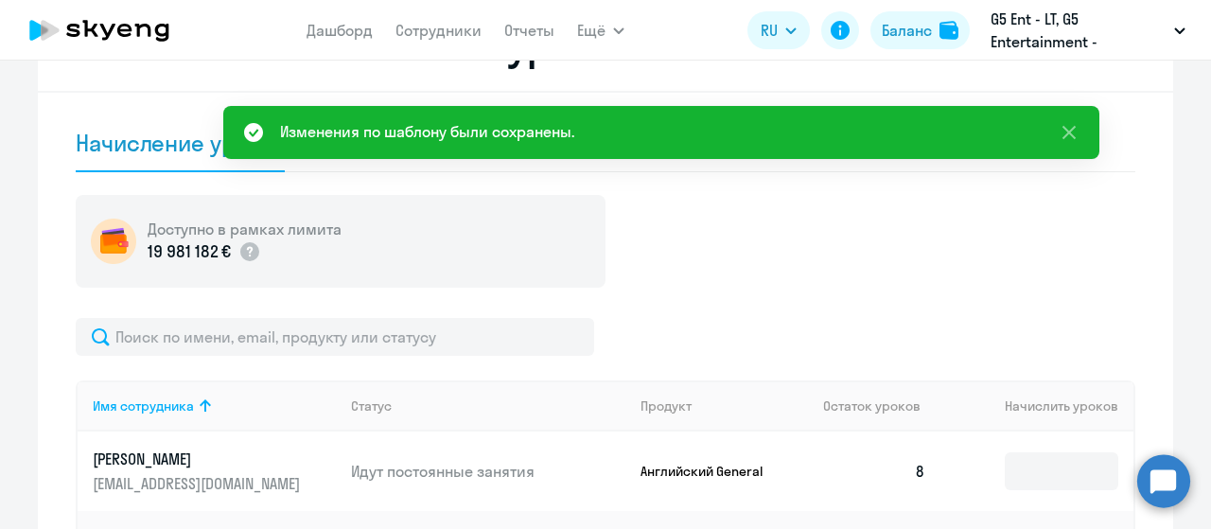
scroll to position [477, 0]
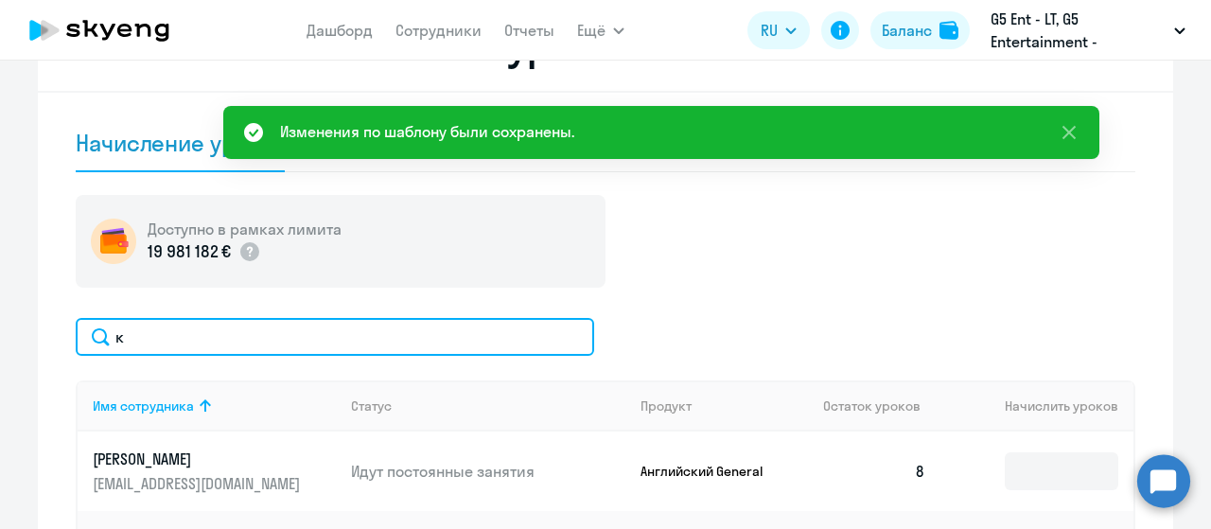
click at [310, 343] on input "к" at bounding box center [335, 337] width 519 height 38
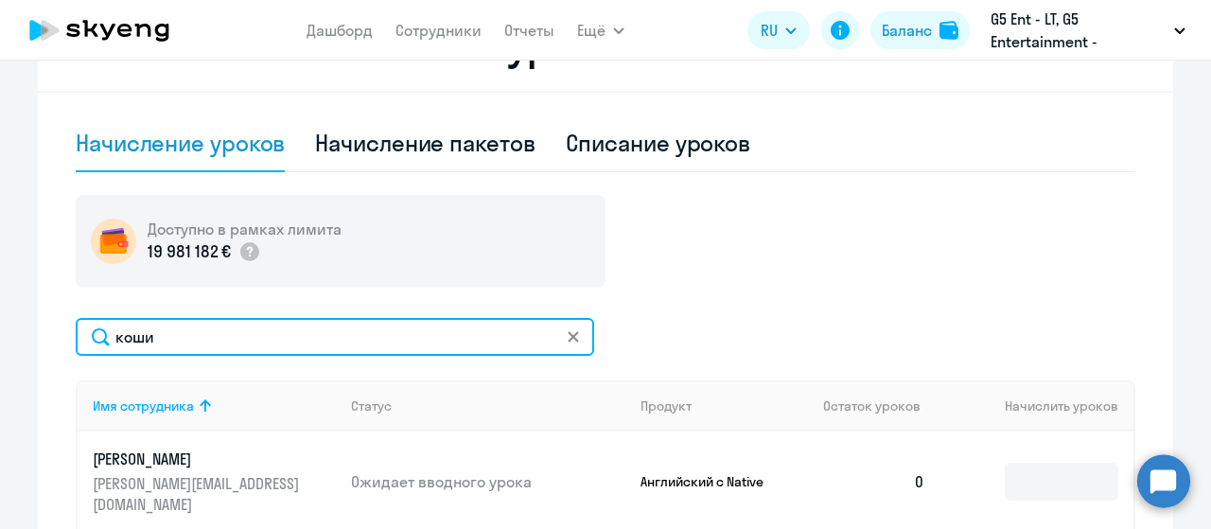
scroll to position [574, 0]
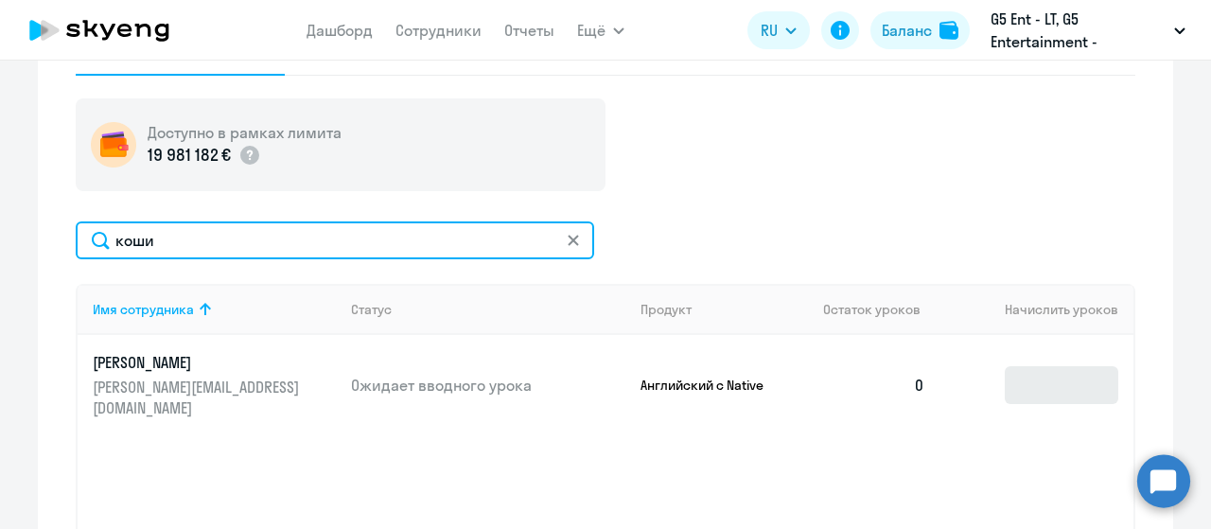
type input "коши"
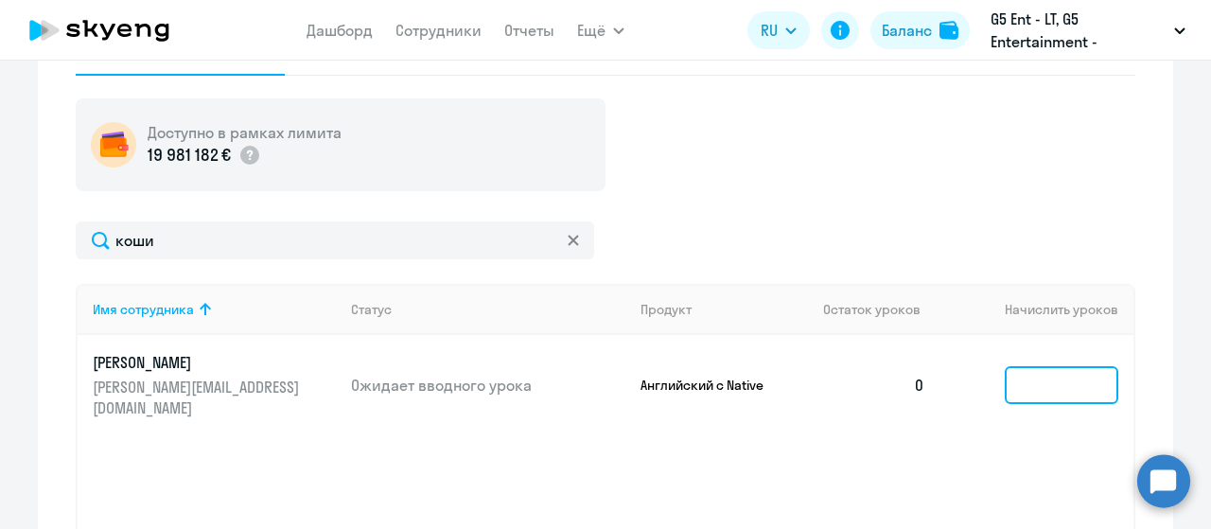
click at [1035, 376] on input at bounding box center [1062, 385] width 114 height 38
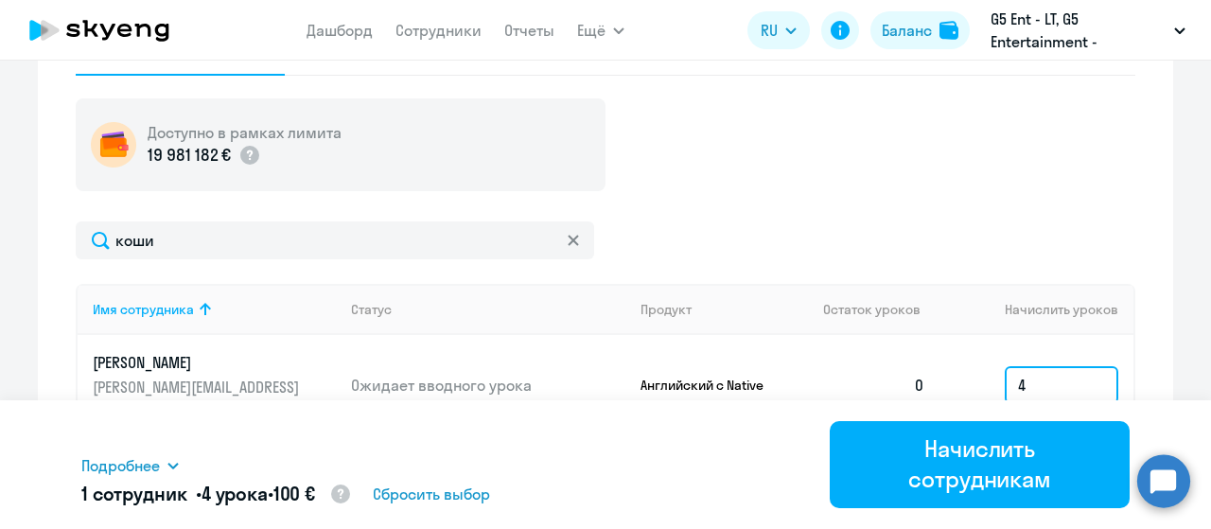
scroll to position [708, 0]
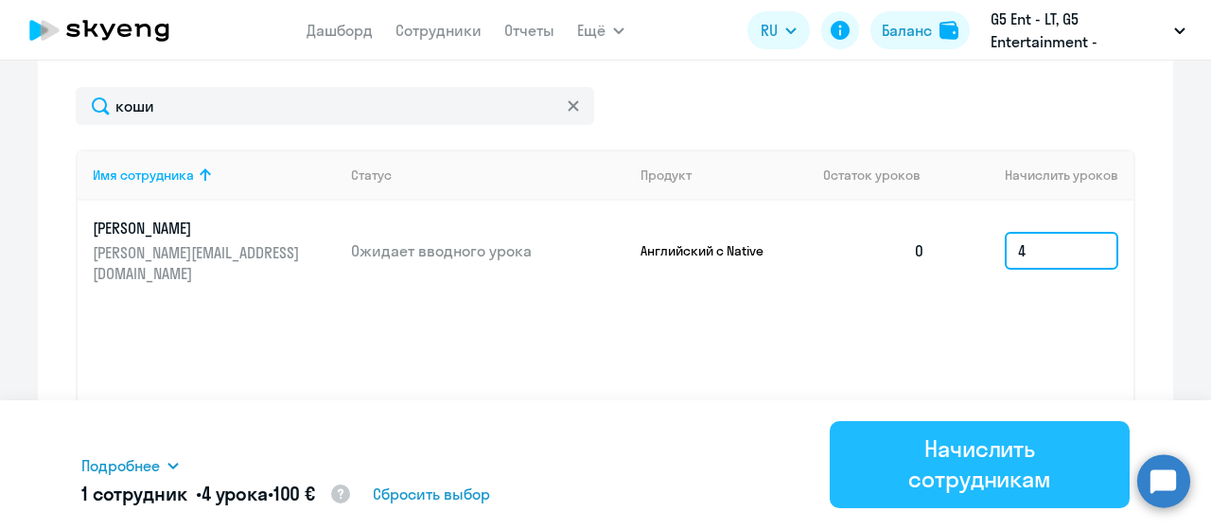
type input "4"
click at [955, 468] on div "Начислить сотрудникам" at bounding box center [979, 463] width 247 height 61
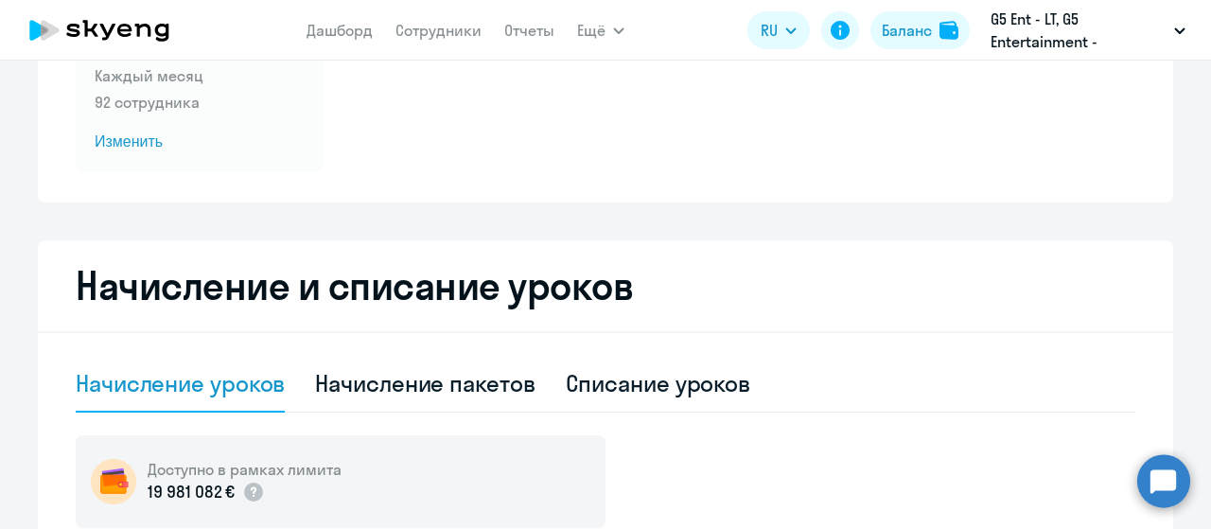
scroll to position [242, 0]
